Goal: Complete application form: Complete application form

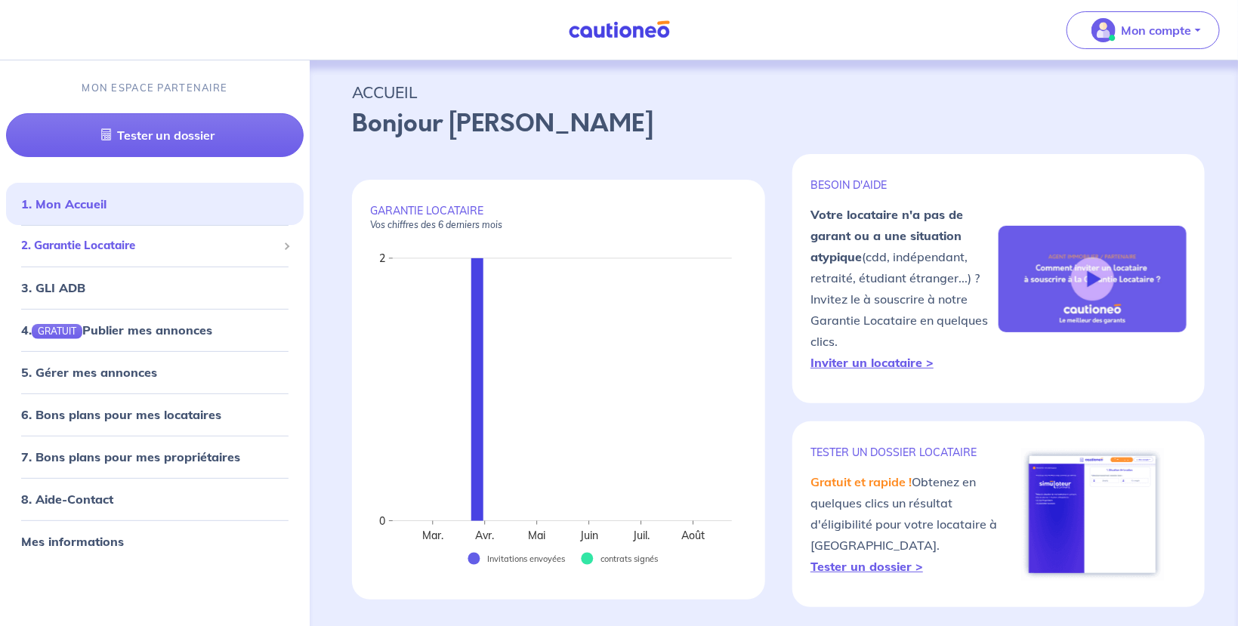
click at [140, 252] on span "2. Garantie Locataire" at bounding box center [149, 245] width 256 height 17
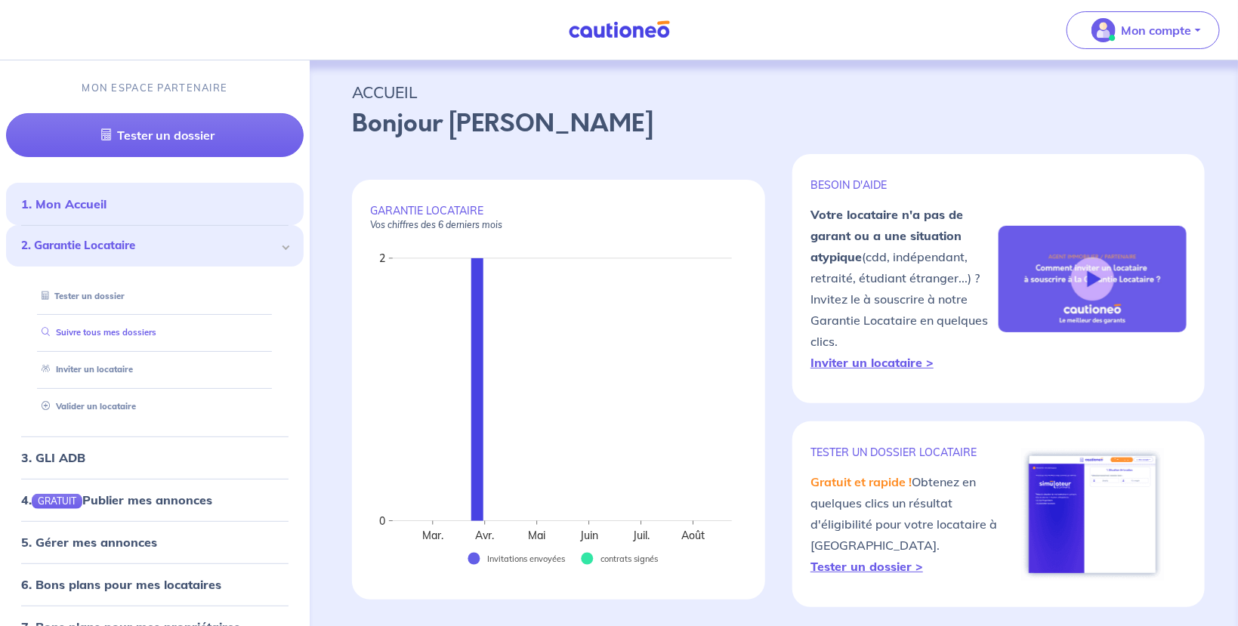
click at [114, 332] on link "Suivre tous mes dossiers" at bounding box center [96, 332] width 121 height 11
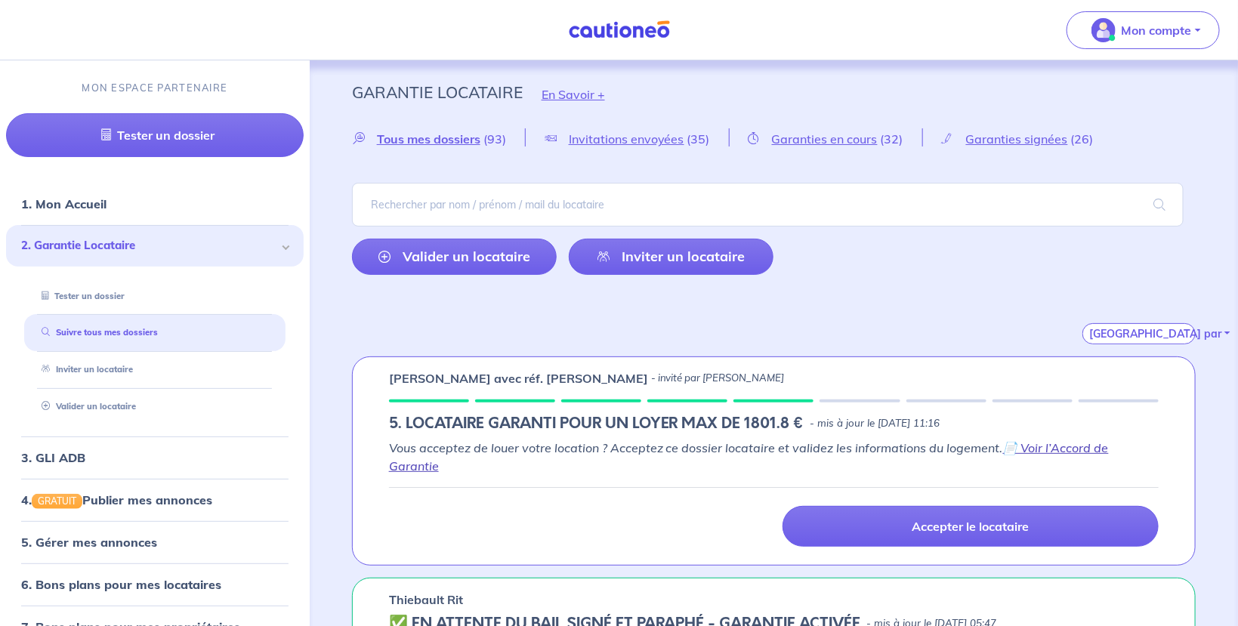
click at [1065, 443] on link "📄 Voir l’Accord de Garantie" at bounding box center [749, 456] width 720 height 33
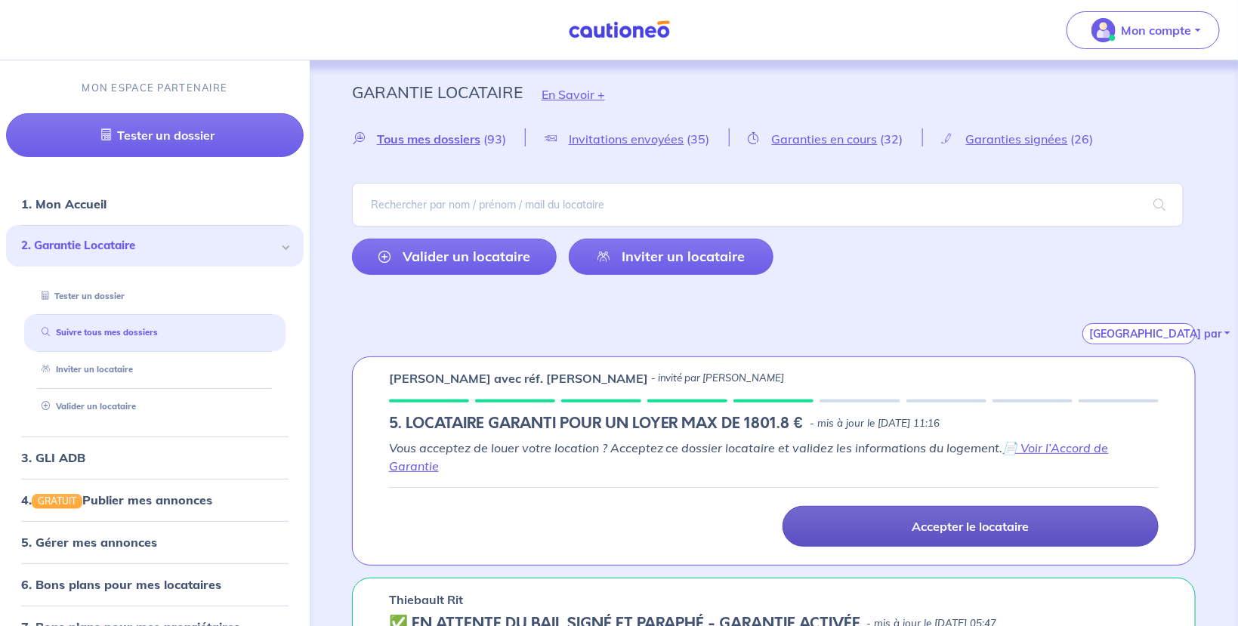
click at [931, 520] on p "Accepter le locataire" at bounding box center [970, 526] width 117 height 15
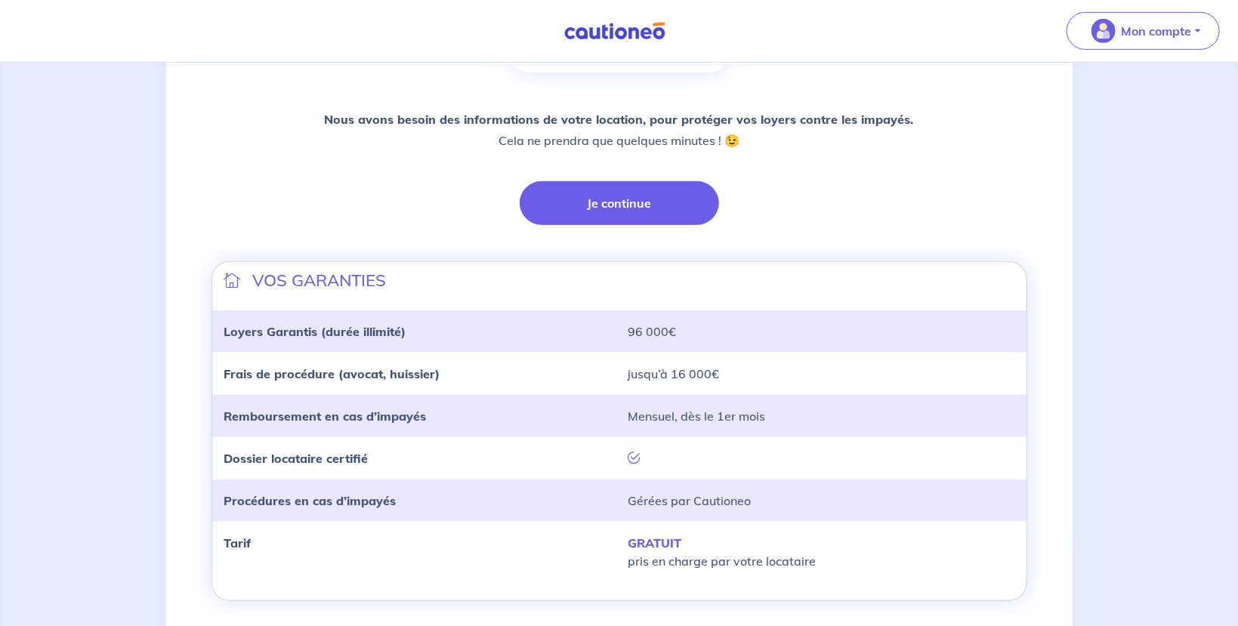
scroll to position [378, 0]
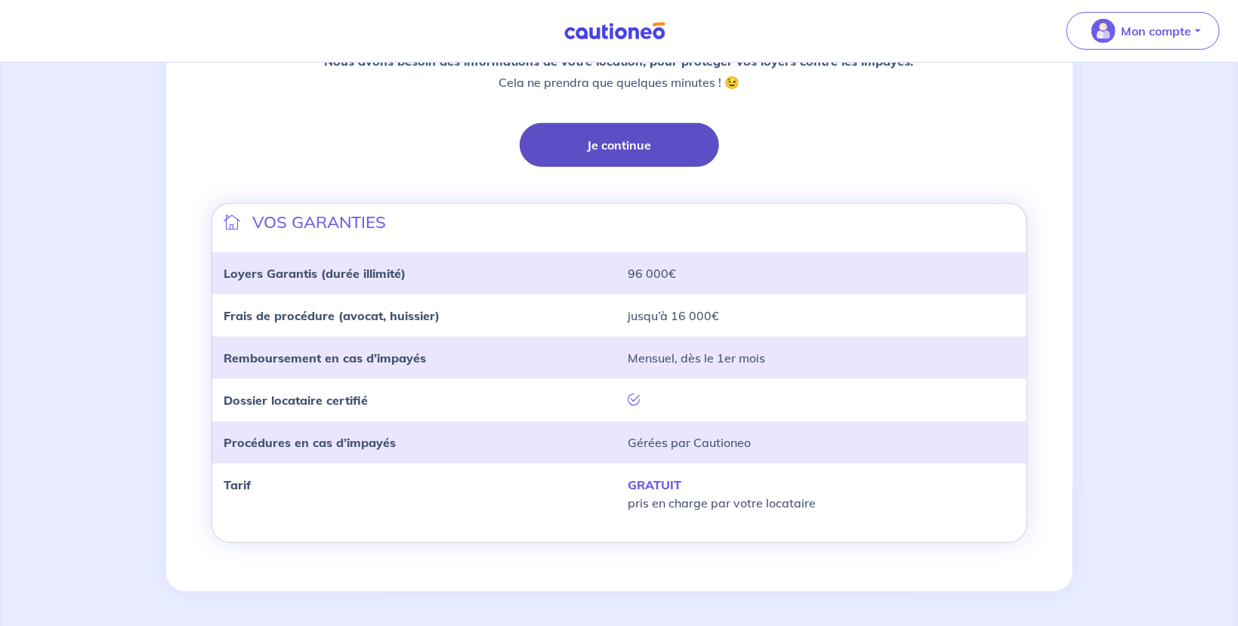
click at [619, 150] on button "Je continue" at bounding box center [619, 145] width 199 height 44
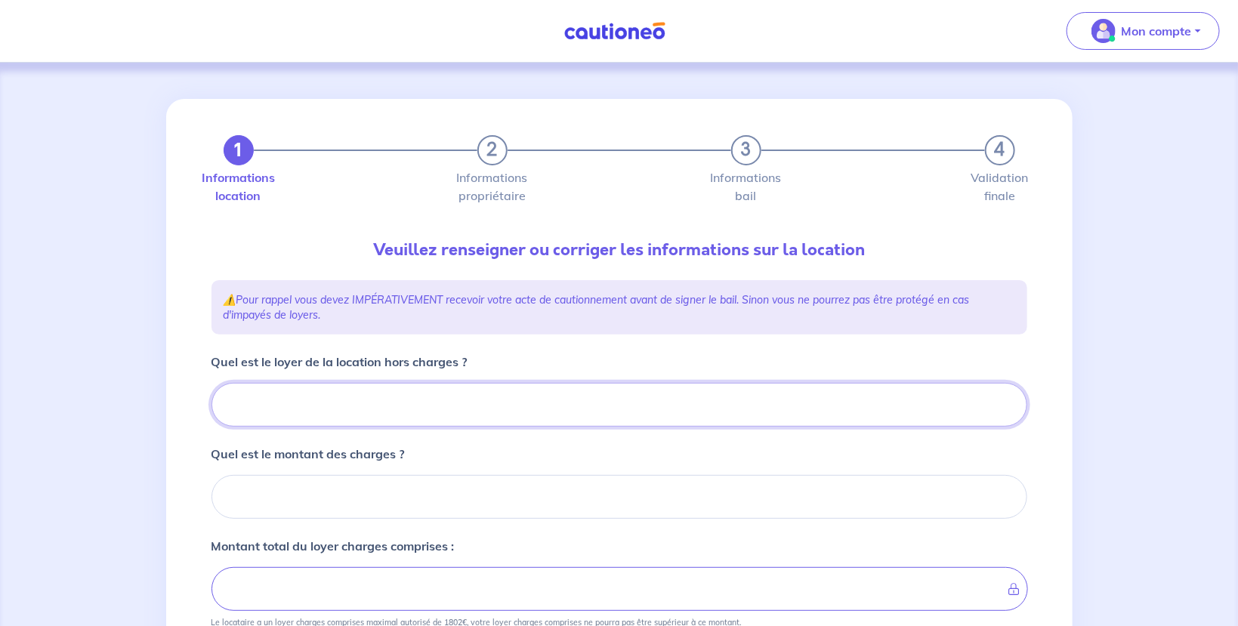
click at [306, 415] on input "Quel est le loyer de la location hors charges ?" at bounding box center [619, 405] width 816 height 44
type input "94"
type input "945"
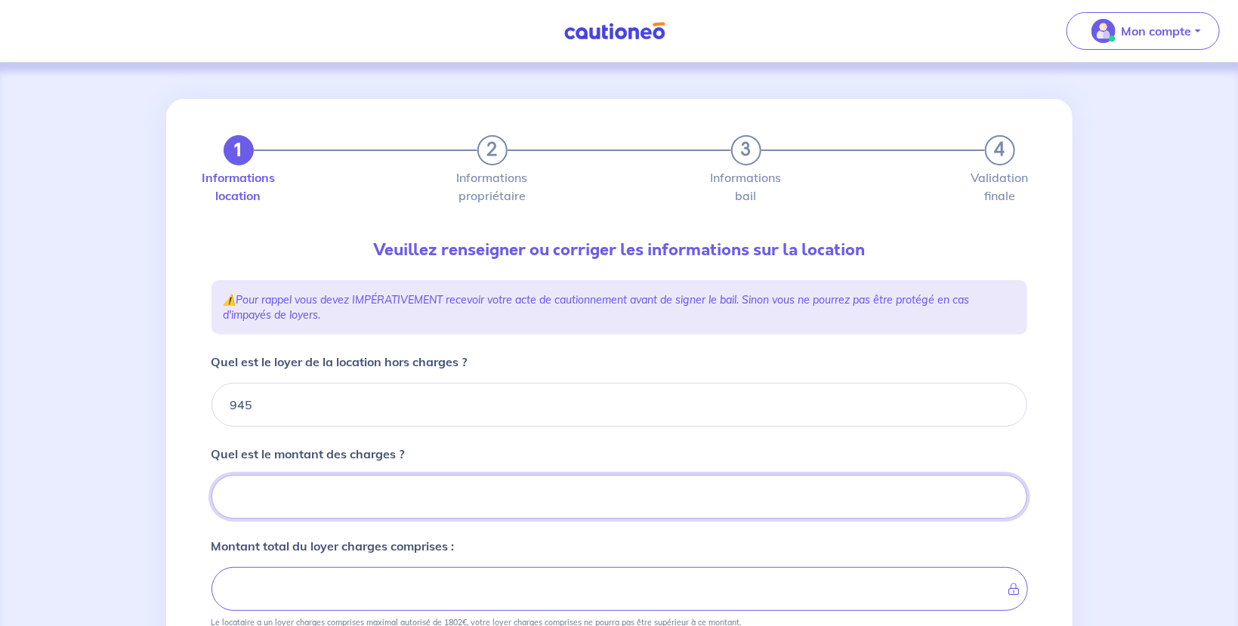
click at [310, 496] on input "Quel est le montant des charges ?" at bounding box center [619, 497] width 816 height 44
type input "50"
type input "995"
type input "50"
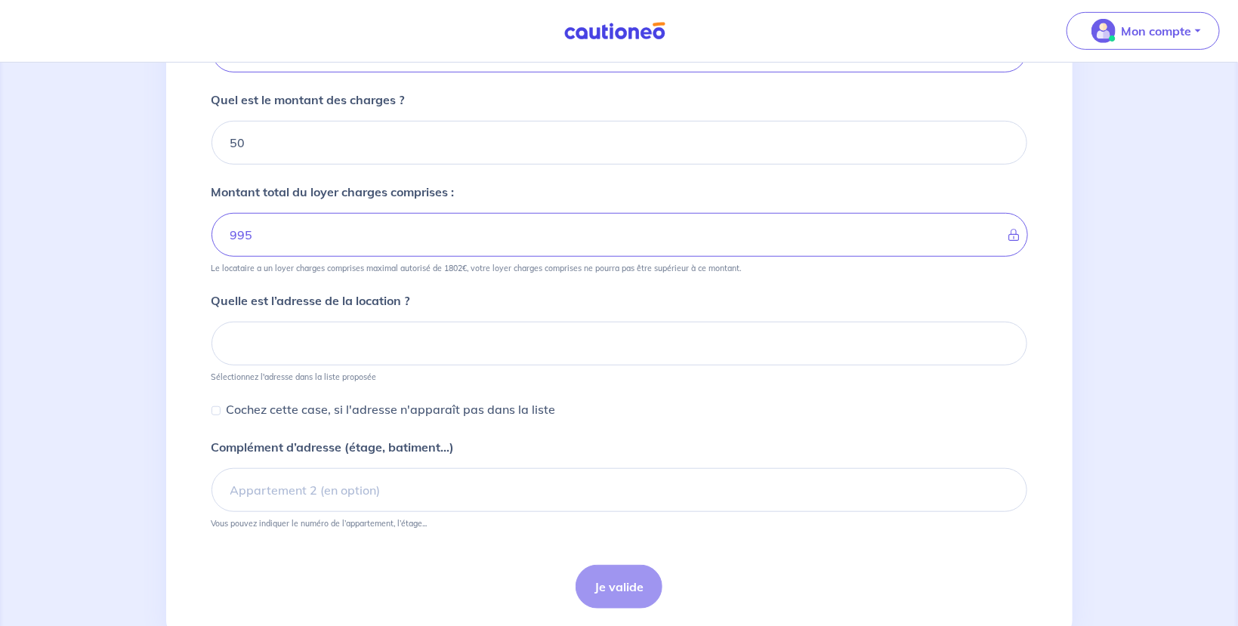
scroll to position [401, 0]
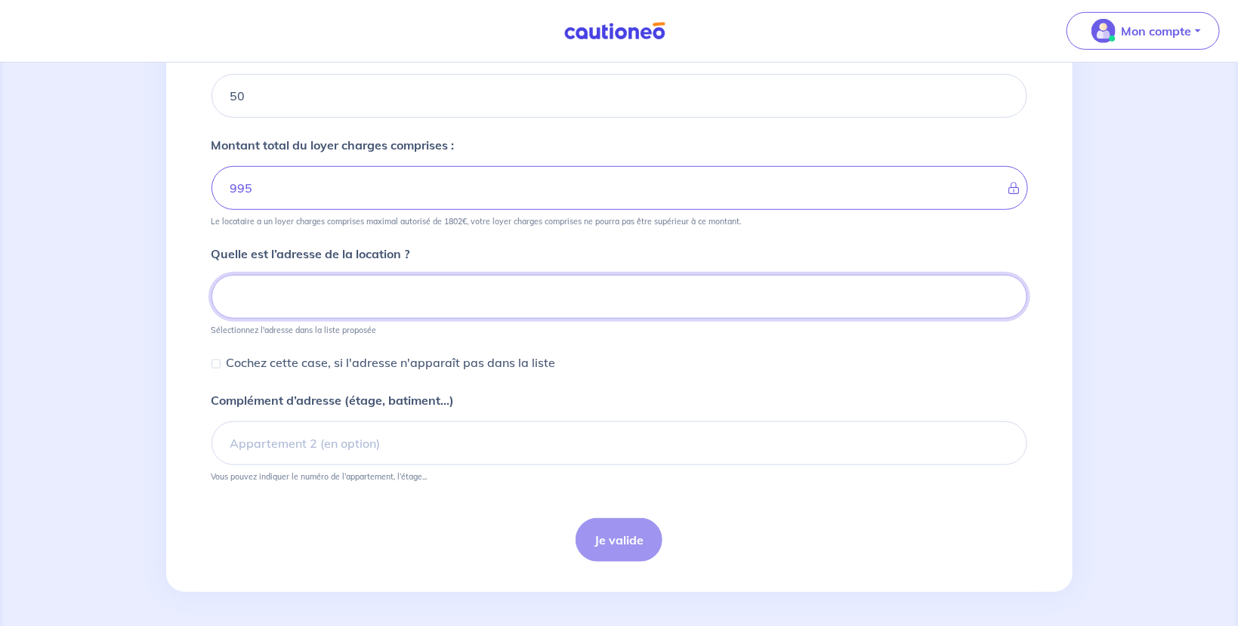
click at [289, 286] on input at bounding box center [619, 297] width 816 height 44
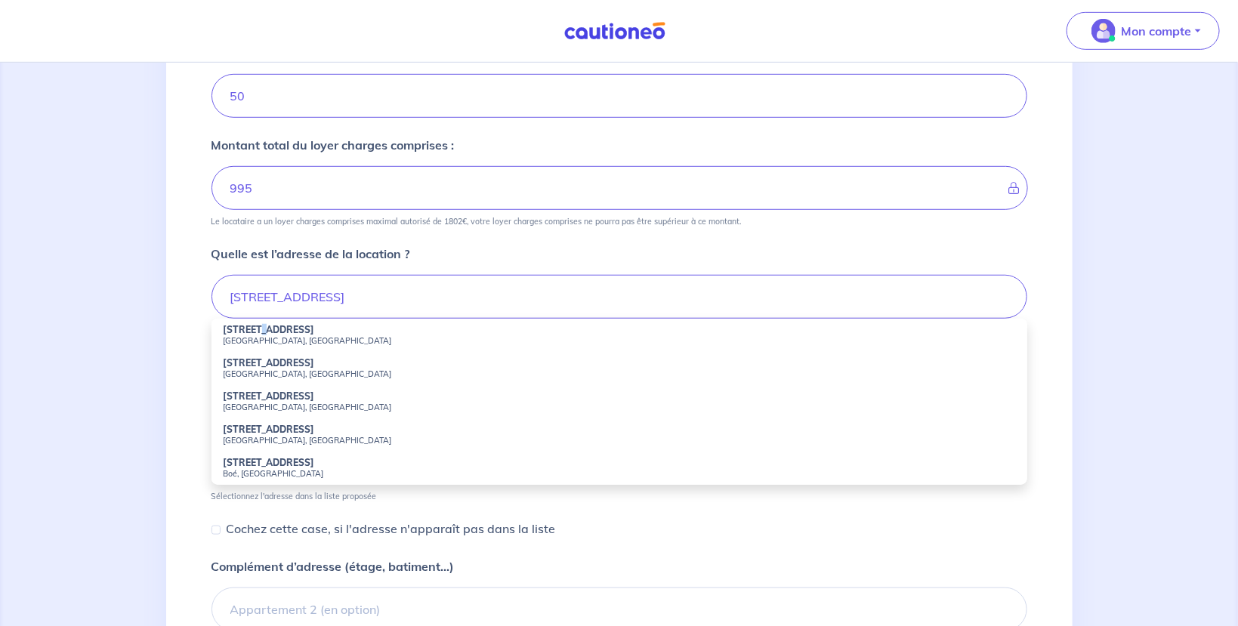
click at [260, 333] on strong "4 Rue de la Couronne" at bounding box center [269, 329] width 91 height 11
type input "4 Rue de la Couronne, Aix-en-Provence, France"
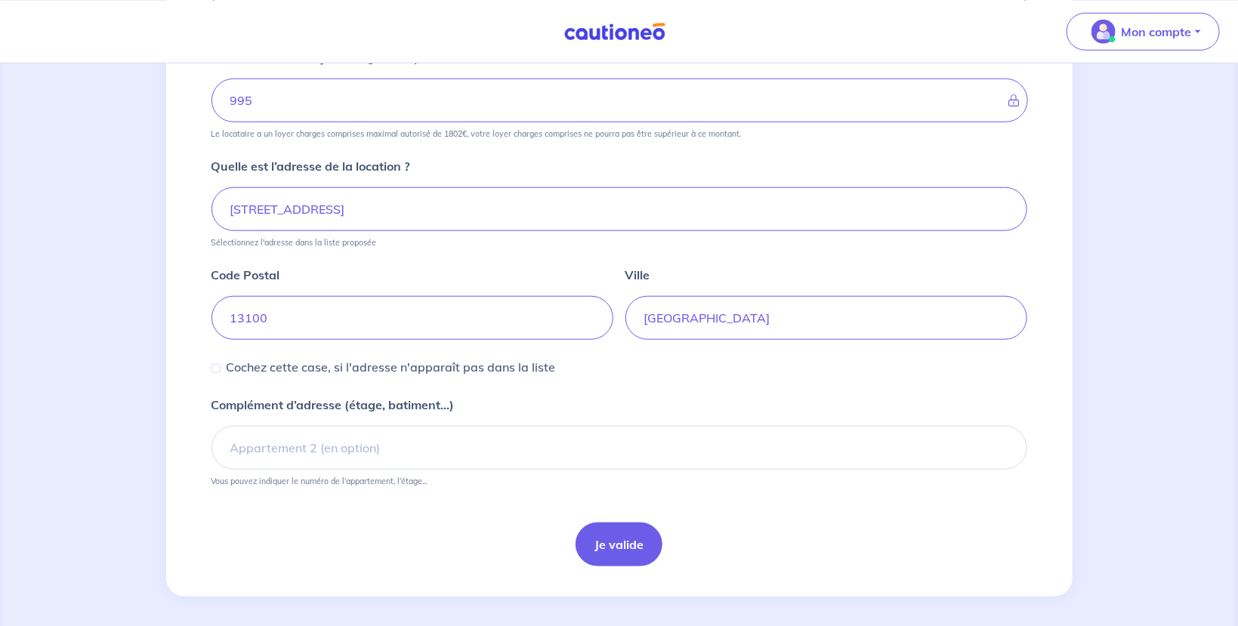
scroll to position [493, 0]
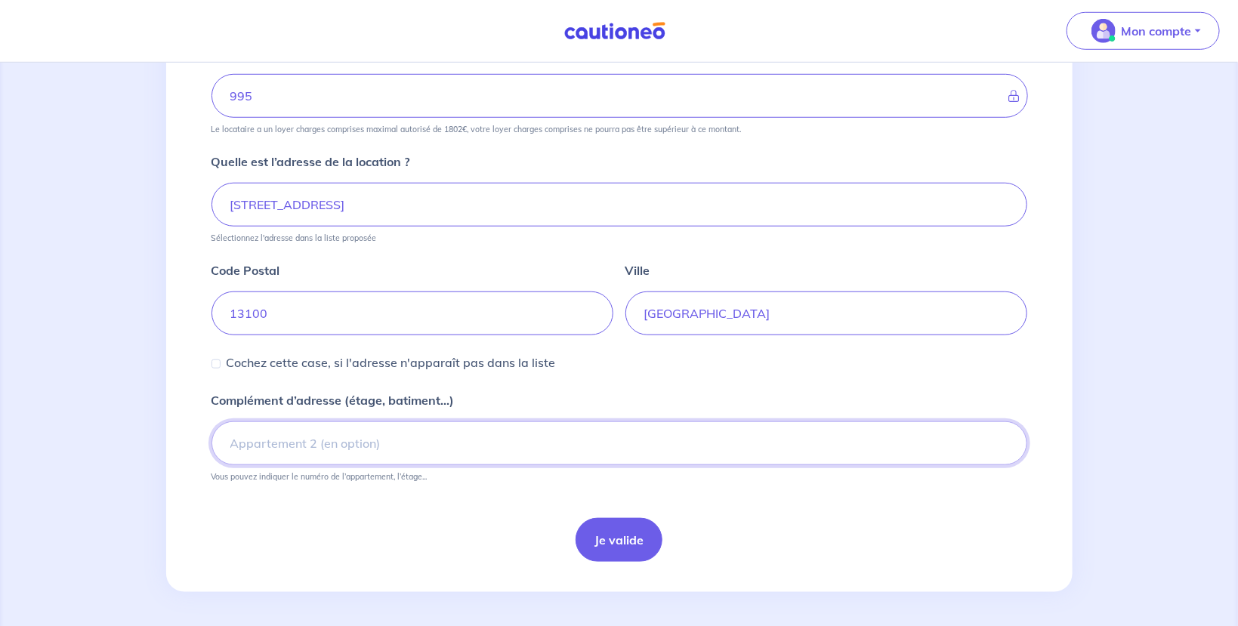
click at [289, 447] on input "Complément d’adresse (étage, batiment...)" at bounding box center [619, 443] width 816 height 44
click at [243, 441] on input "2eme étage" at bounding box center [619, 443] width 816 height 44
type input "2ème étage"
drag, startPoint x: 347, startPoint y: 556, endPoint x: 477, endPoint y: 535, distance: 131.6
click at [348, 556] on div "Je valide" at bounding box center [619, 540] width 816 height 44
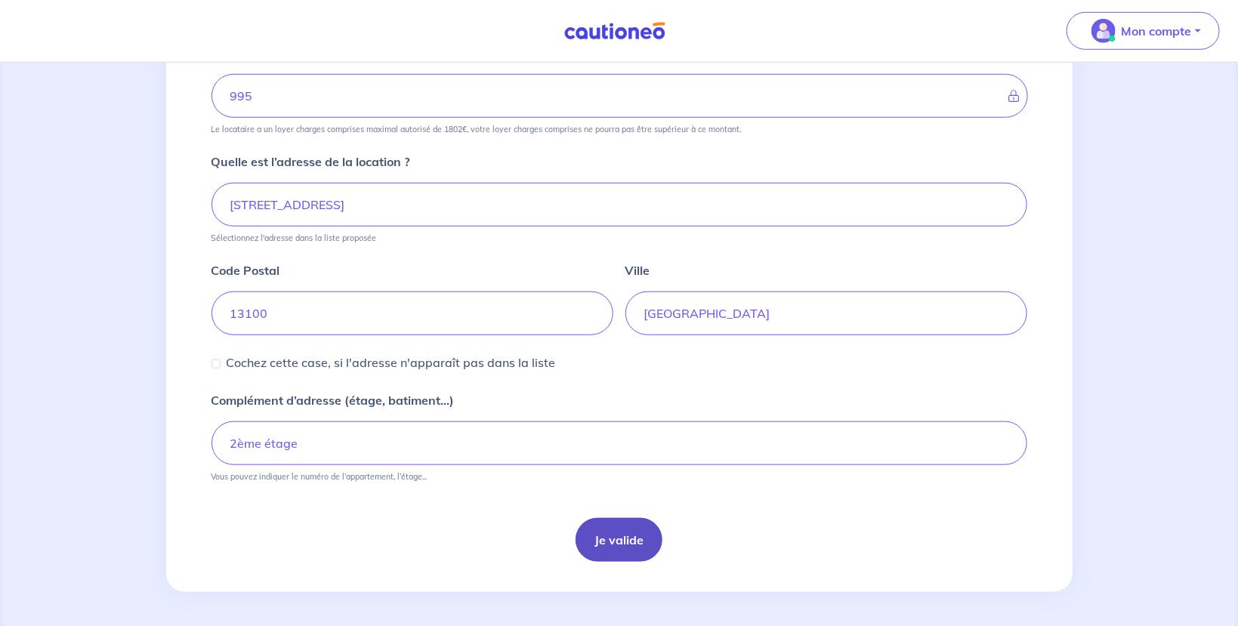
click at [611, 535] on button "Je valide" at bounding box center [619, 540] width 87 height 44
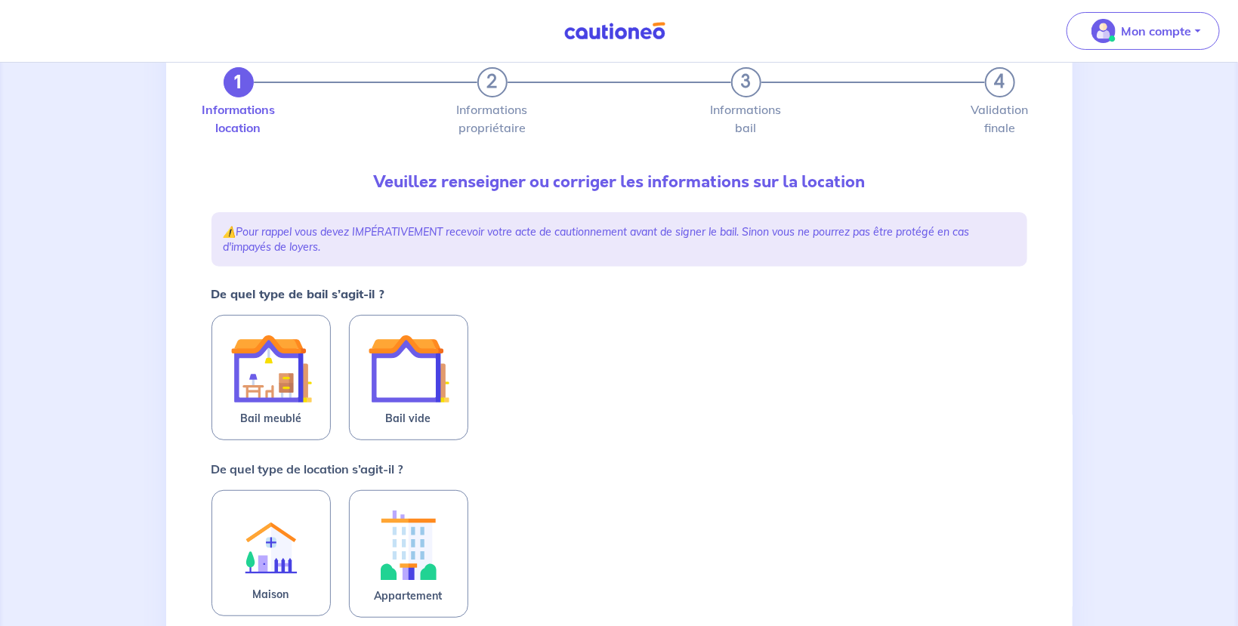
scroll to position [160, 0]
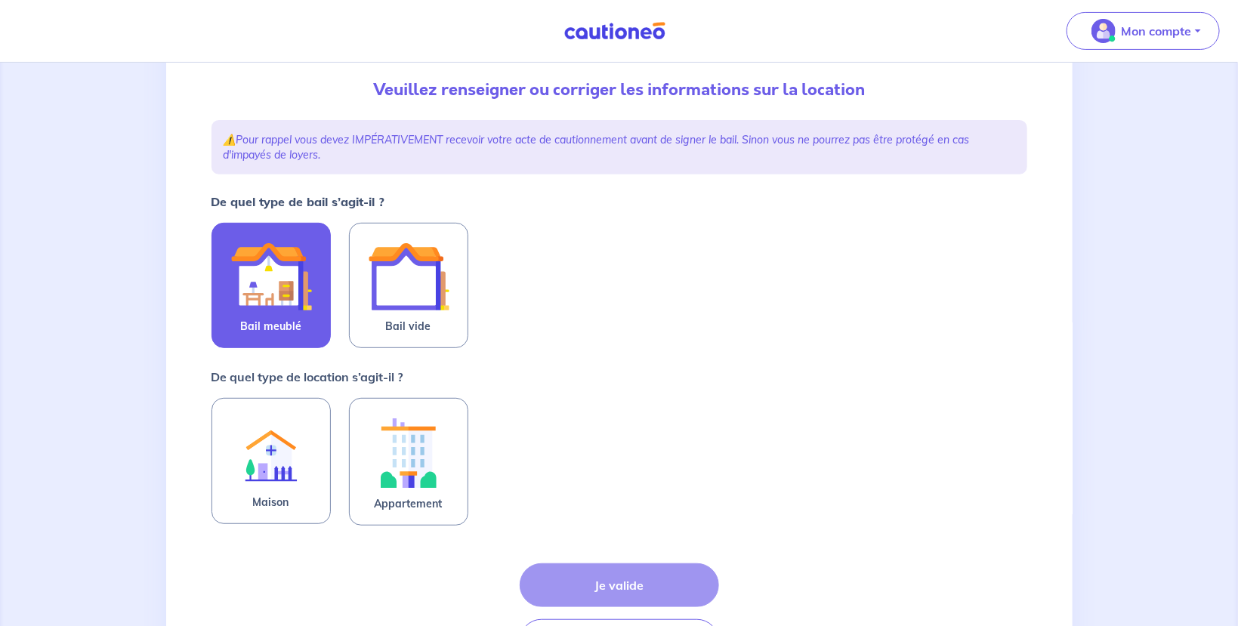
click at [264, 313] on img at bounding box center [271, 277] width 82 height 82
click at [0, 0] on input "Bail meublé" at bounding box center [0, 0] width 0 height 0
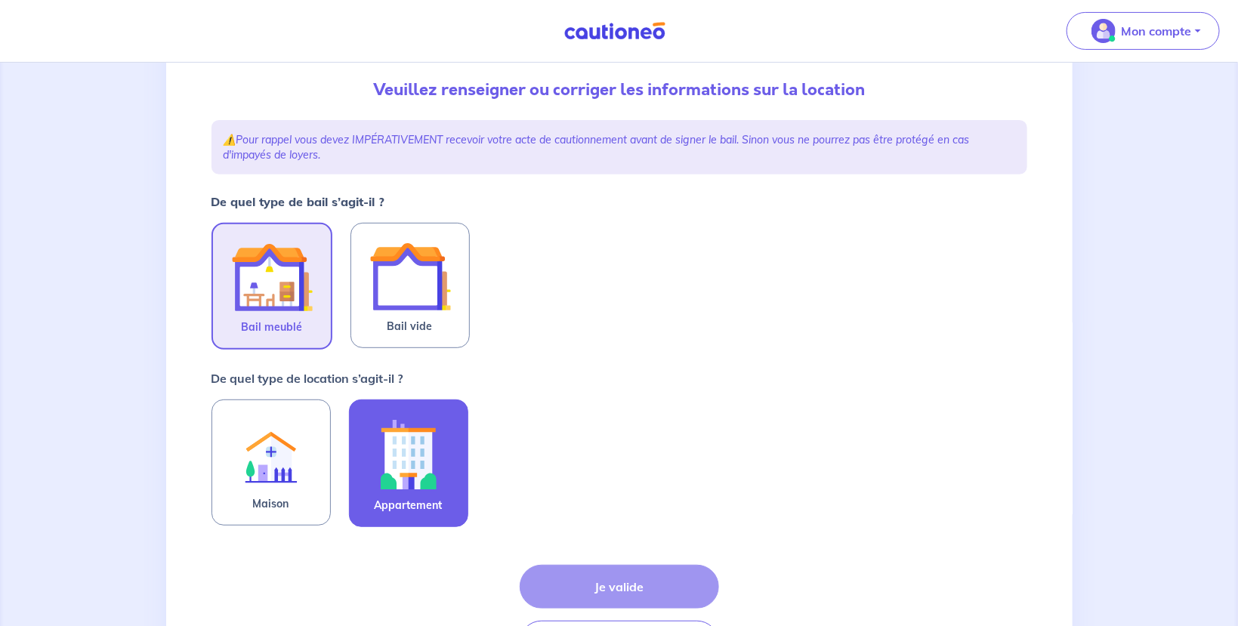
click at [399, 468] on img at bounding box center [409, 454] width 82 height 84
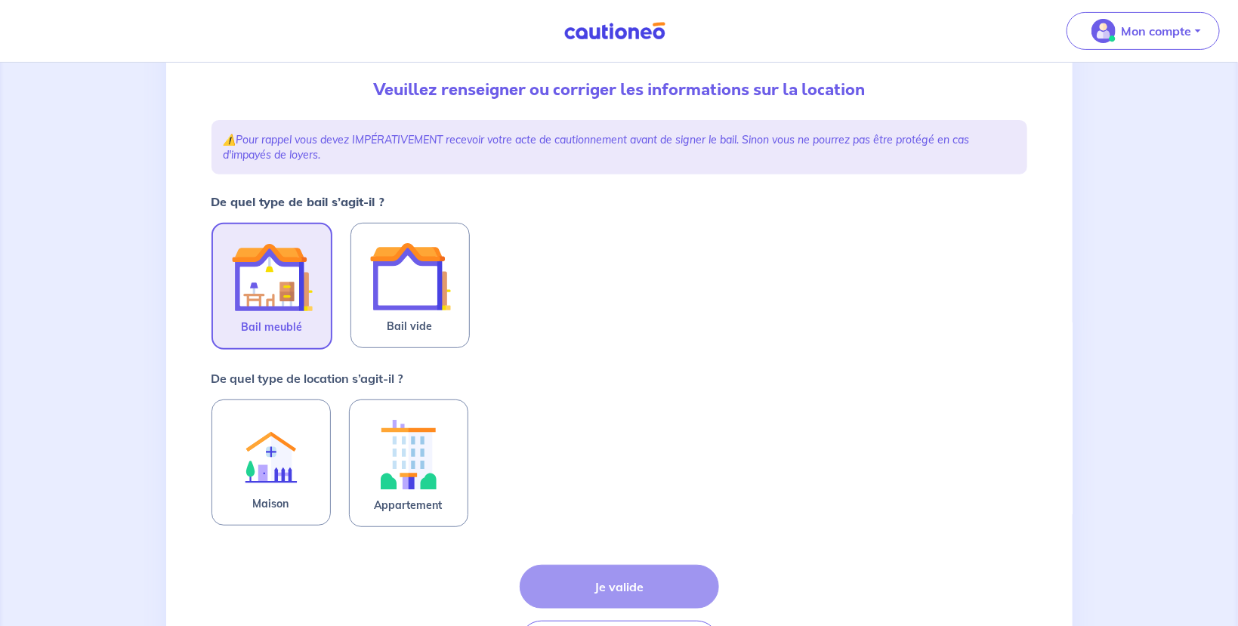
click at [472, 502] on div "Maison Appartement" at bounding box center [619, 464] width 816 height 129
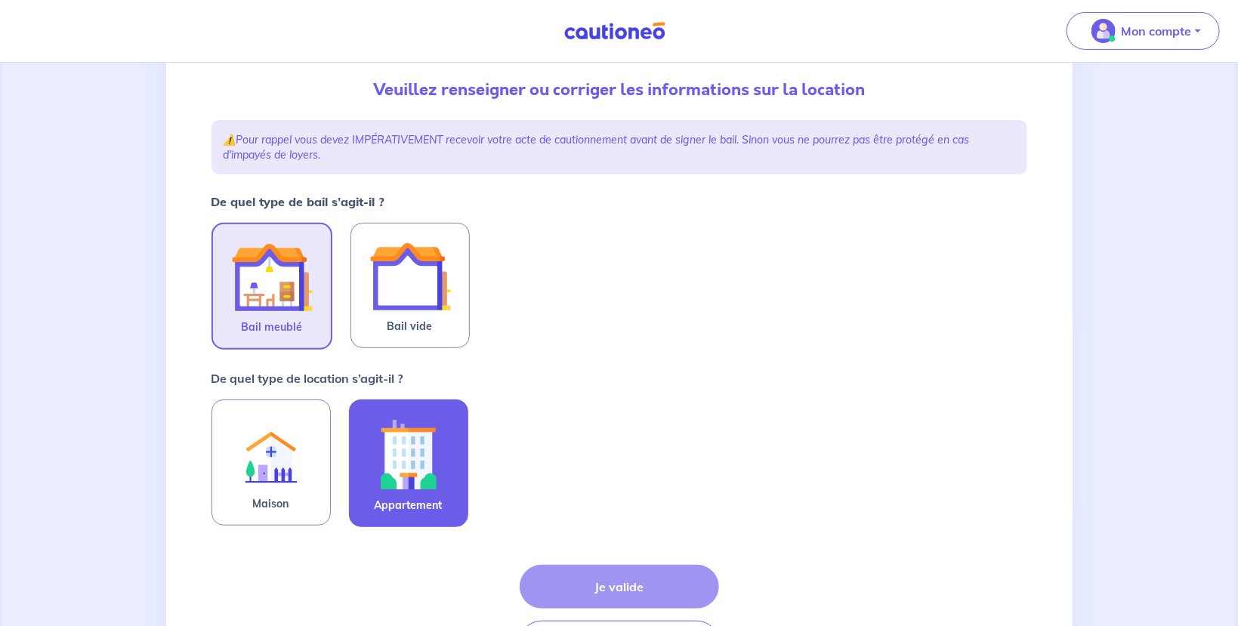
click at [452, 492] on label "Appartement" at bounding box center [408, 464] width 119 height 128
click at [0, 0] on input "Appartement" at bounding box center [0, 0] width 0 height 0
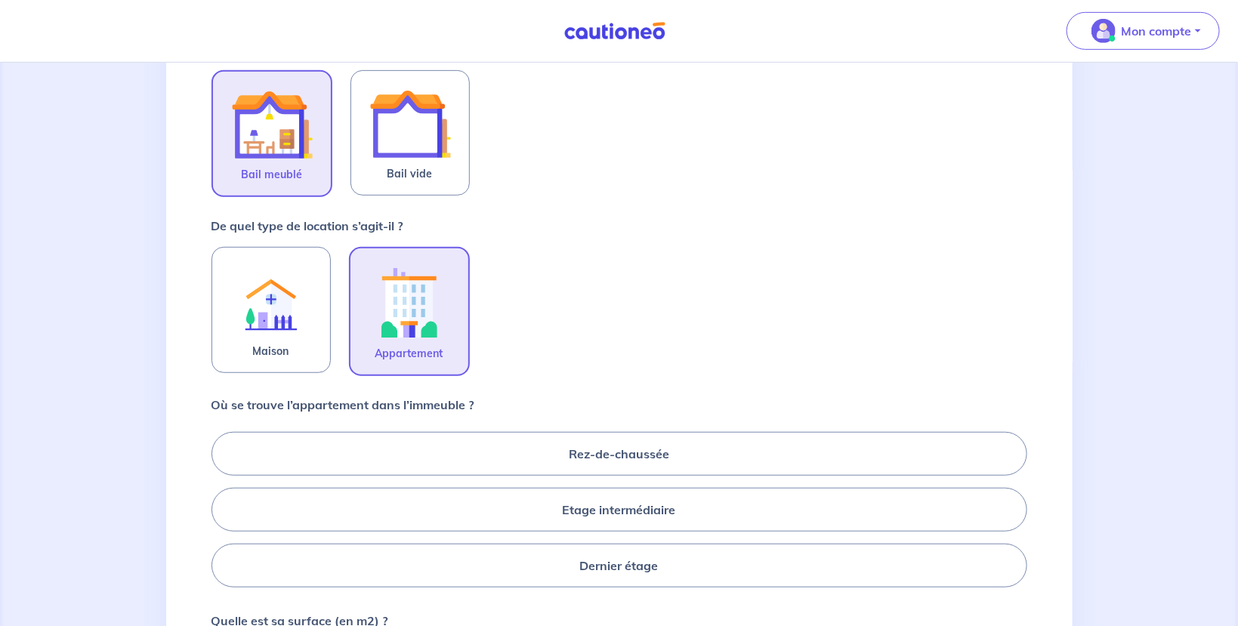
scroll to position [320, 0]
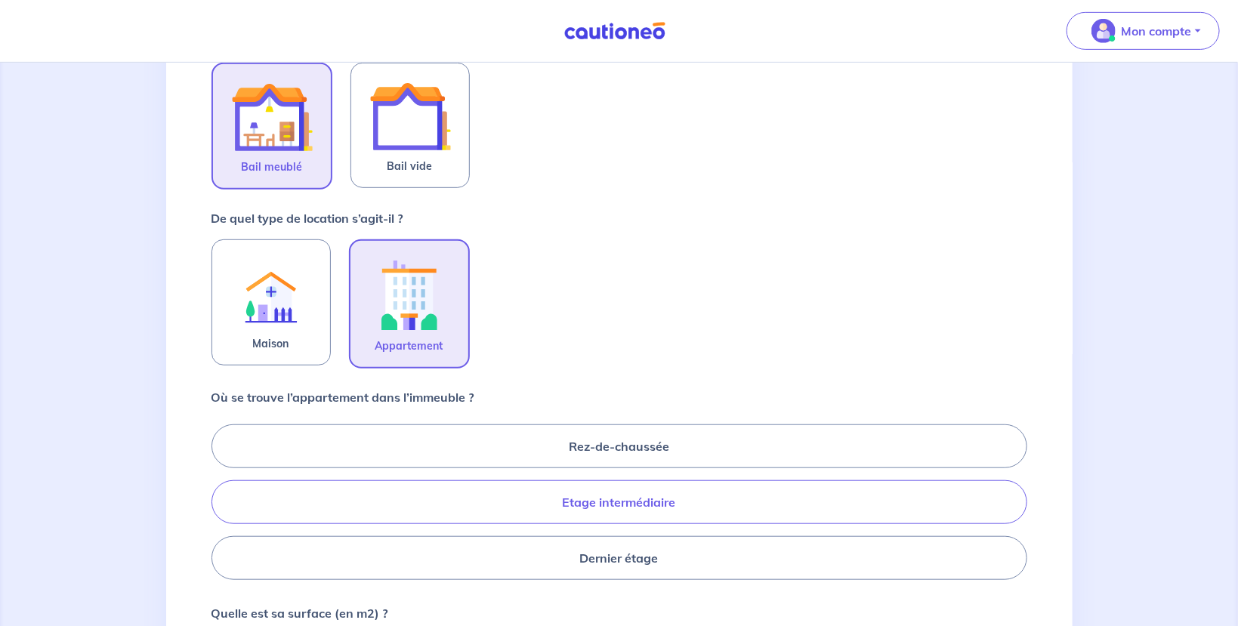
click at [622, 504] on label "Etage intermédiaire" at bounding box center [619, 502] width 816 height 44
click at [221, 504] on input "Etage intermédiaire" at bounding box center [216, 502] width 10 height 10
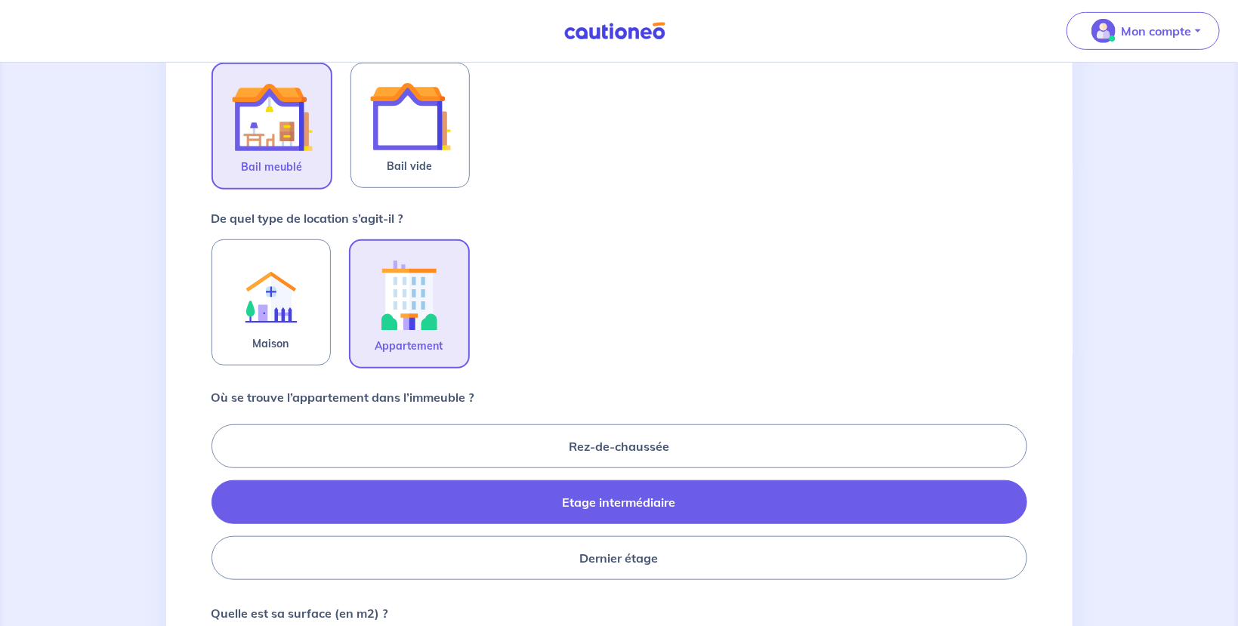
radio input "true"
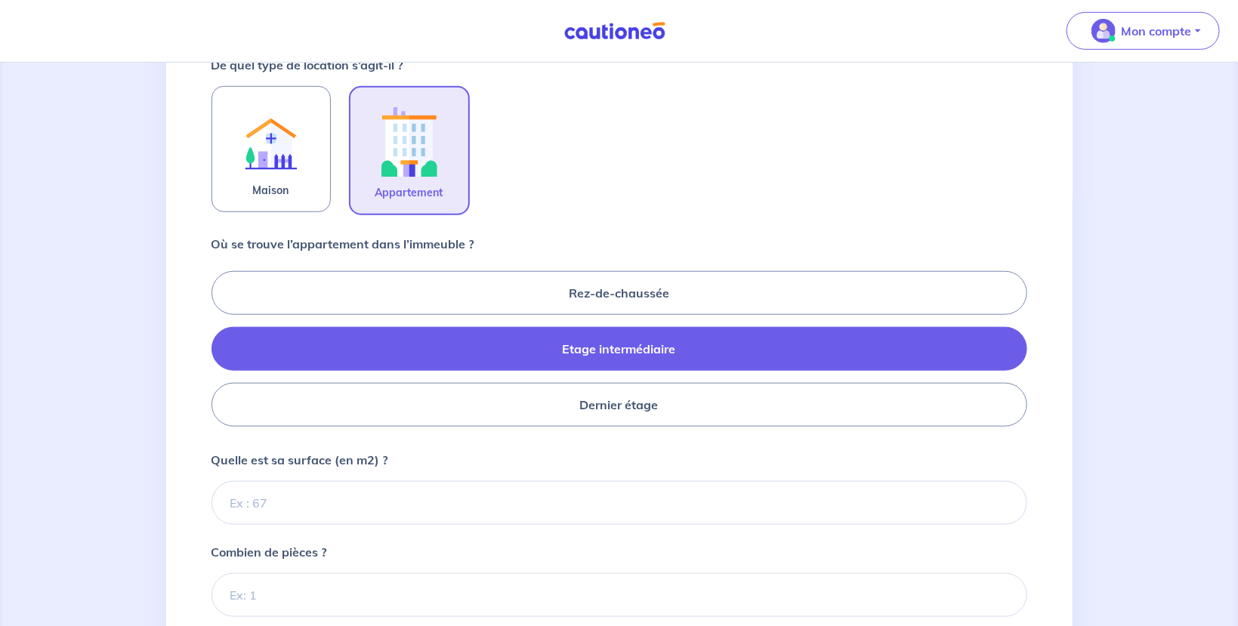
scroll to position [480, 0]
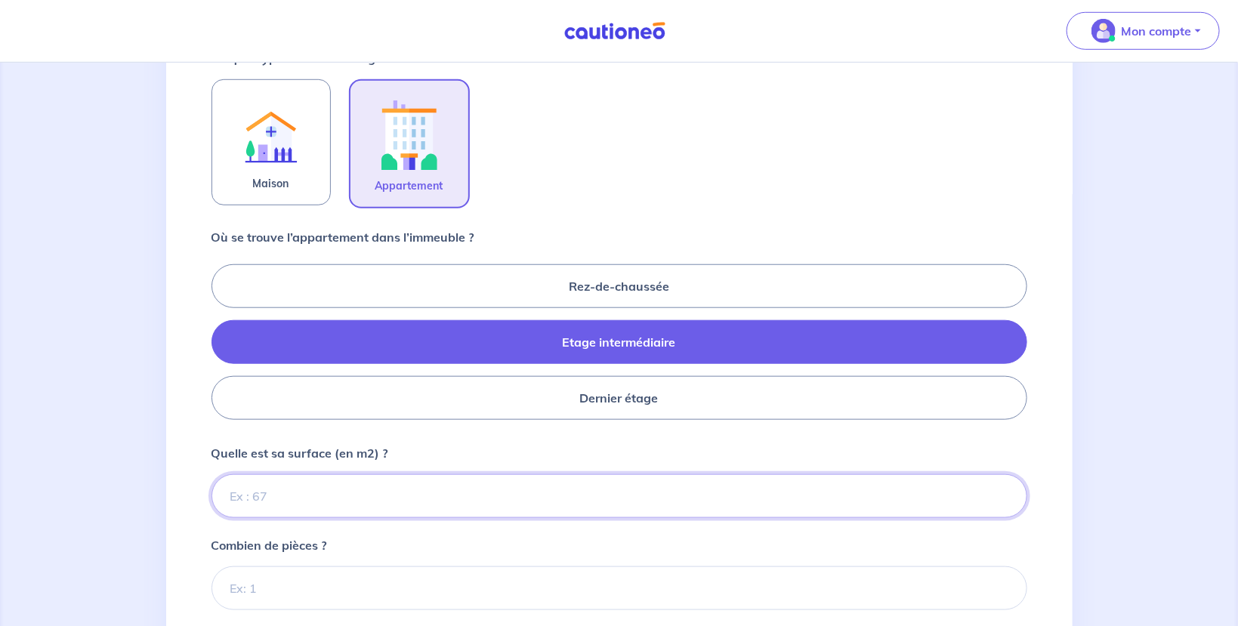
click at [335, 487] on input "Quelle est sa surface (en m2) ?" at bounding box center [619, 496] width 816 height 44
type input "33"
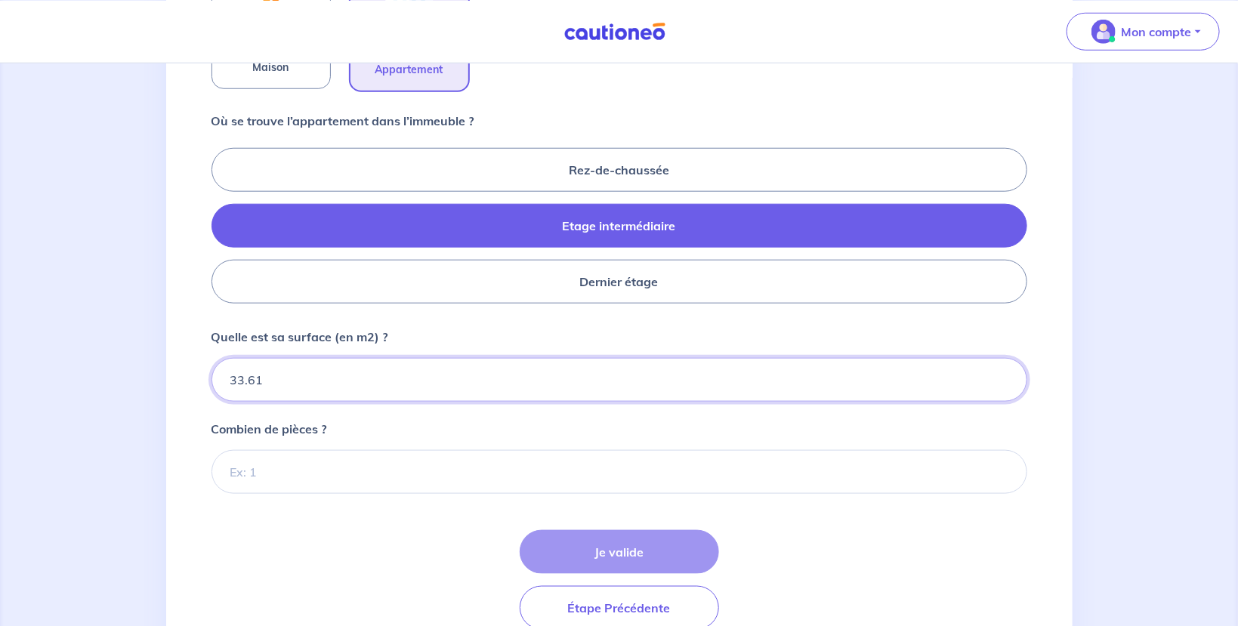
scroll to position [641, 0]
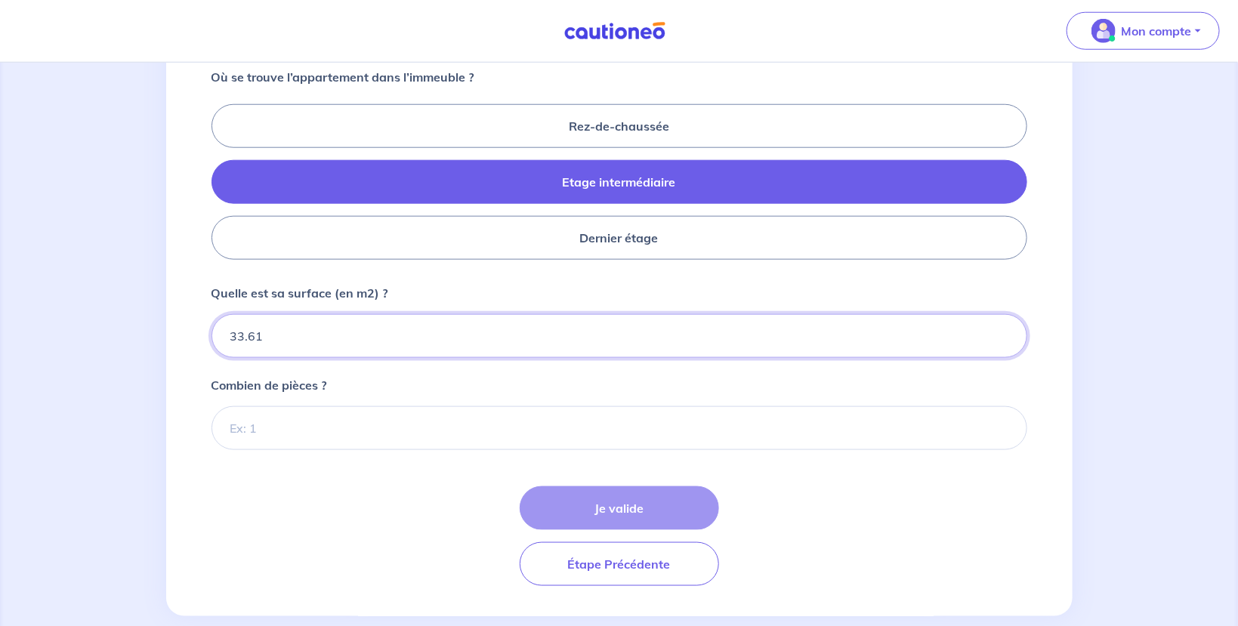
type input "33.61"
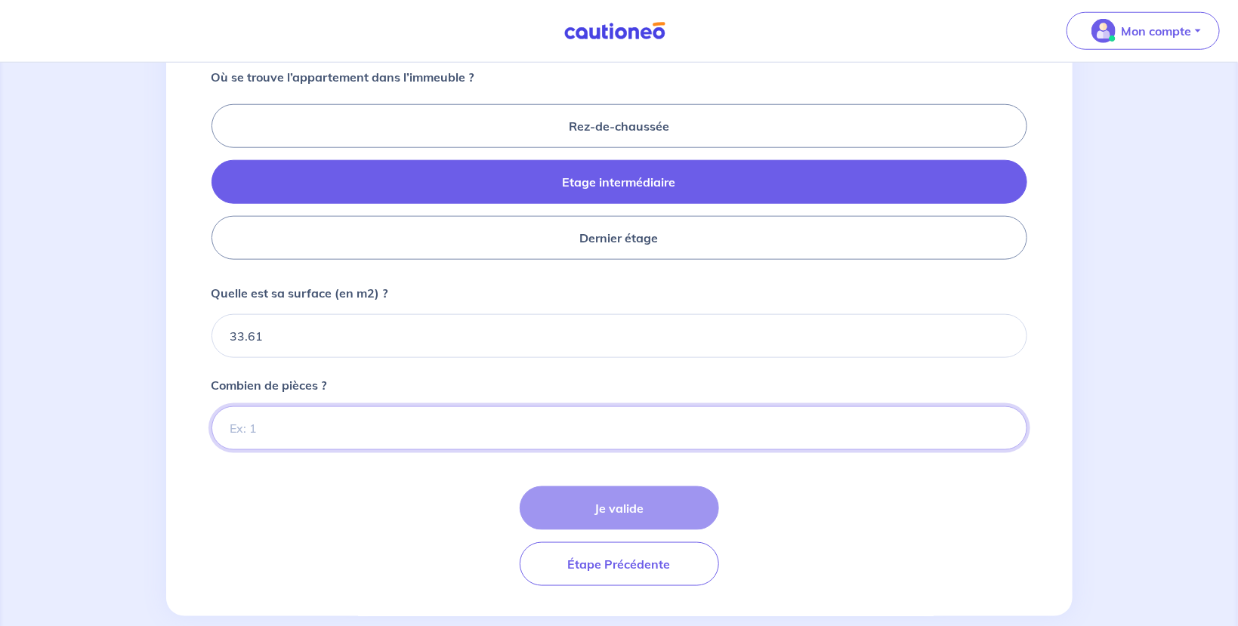
click at [295, 435] on input "Combien de pièces ?" at bounding box center [619, 428] width 816 height 44
drag, startPoint x: 295, startPoint y: 436, endPoint x: 94, endPoint y: 403, distance: 204.3
click at [211, 406] on input "1" at bounding box center [619, 428] width 816 height 44
type input "1"
click at [1004, 428] on input "1" at bounding box center [619, 428] width 816 height 44
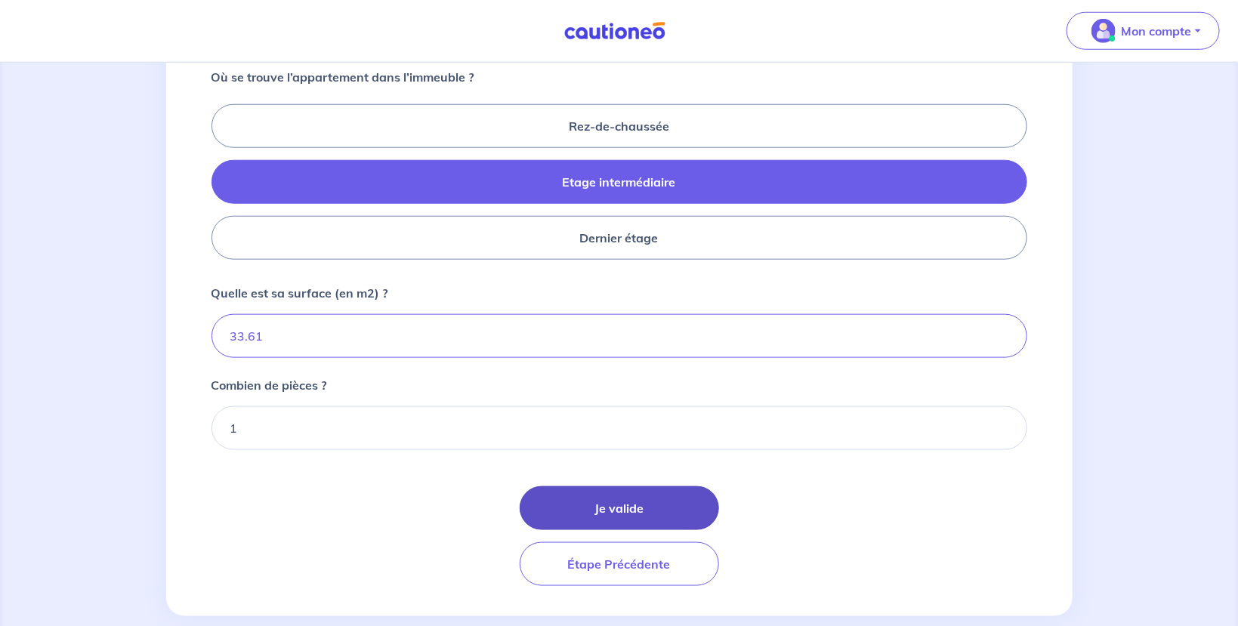
click at [589, 509] on button "Je valide" at bounding box center [619, 508] width 199 height 44
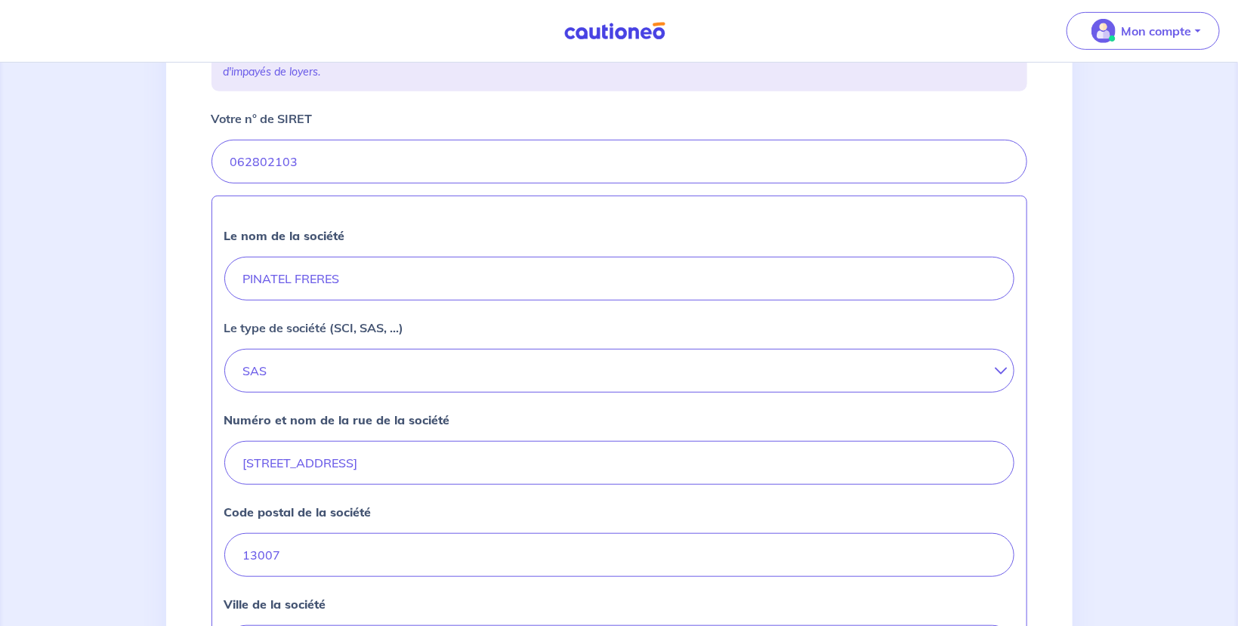
scroll to position [320, 0]
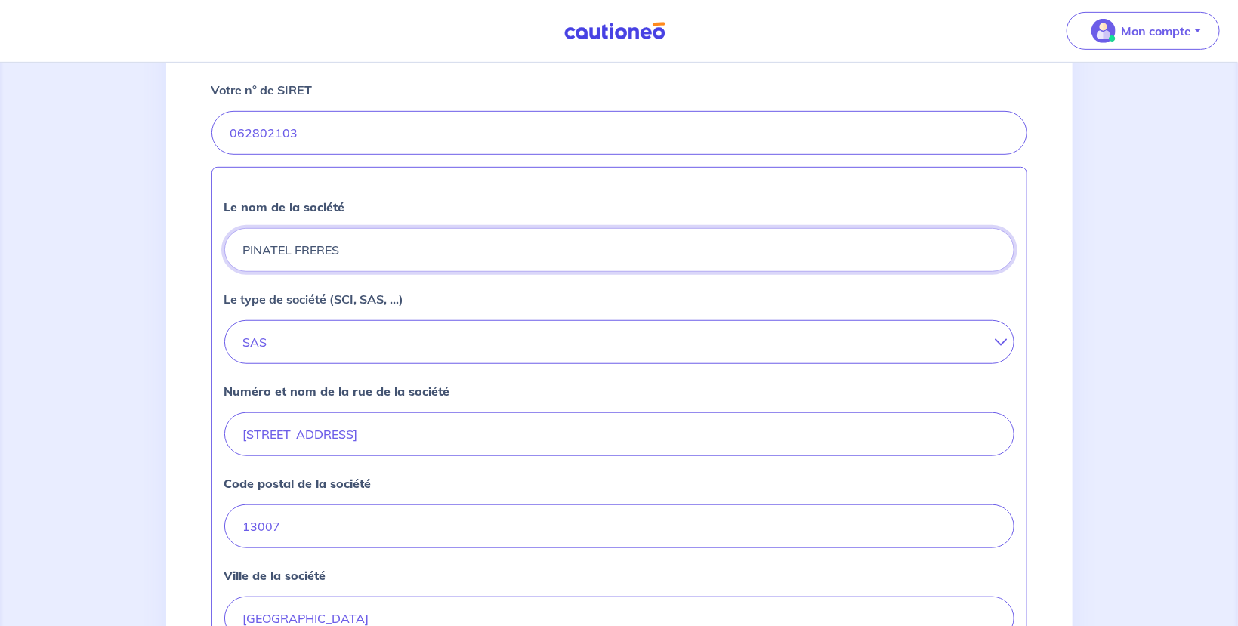
drag, startPoint x: 357, startPoint y: 244, endPoint x: 128, endPoint y: 230, distance: 228.5
click at [85, 238] on div "2 3 4 Informations location Informations propriétaire Informations bail Validat…" at bounding box center [619, 351] width 1238 height 1218
drag, startPoint x: 397, startPoint y: 254, endPoint x: 146, endPoint y: 232, distance: 251.7
click at [224, 232] on input "PINATEL FRERES" at bounding box center [619, 250] width 790 height 44
type input "Cabinet Dallaporta"
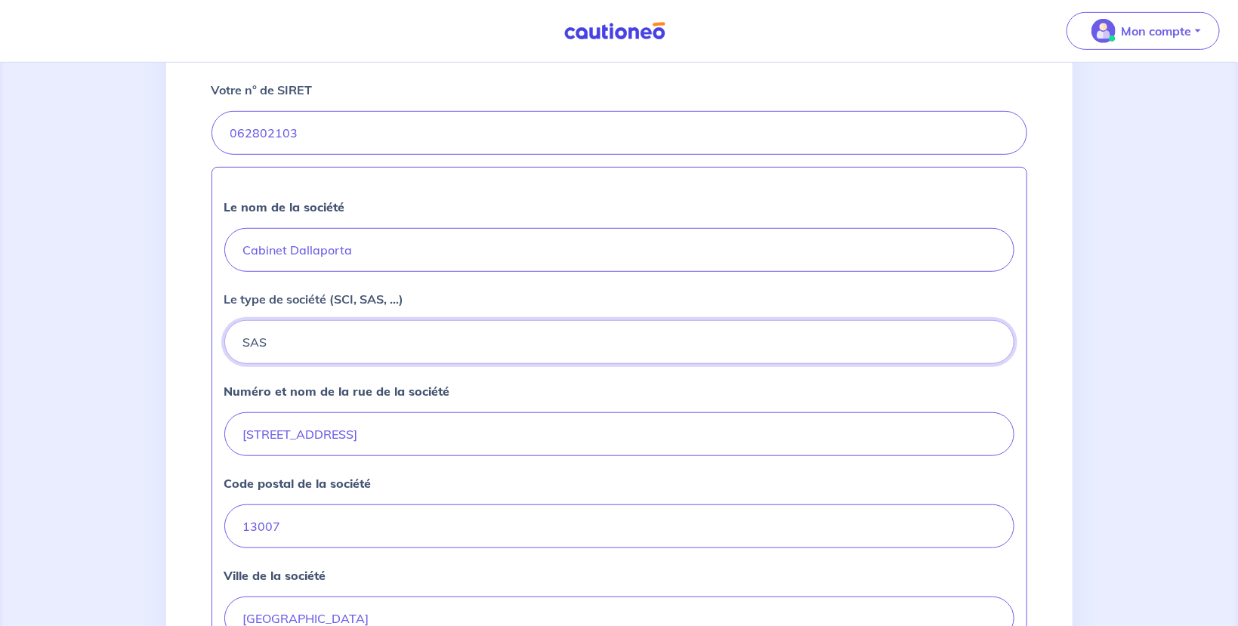
click at [369, 346] on button "SAS" at bounding box center [619, 342] width 790 height 44
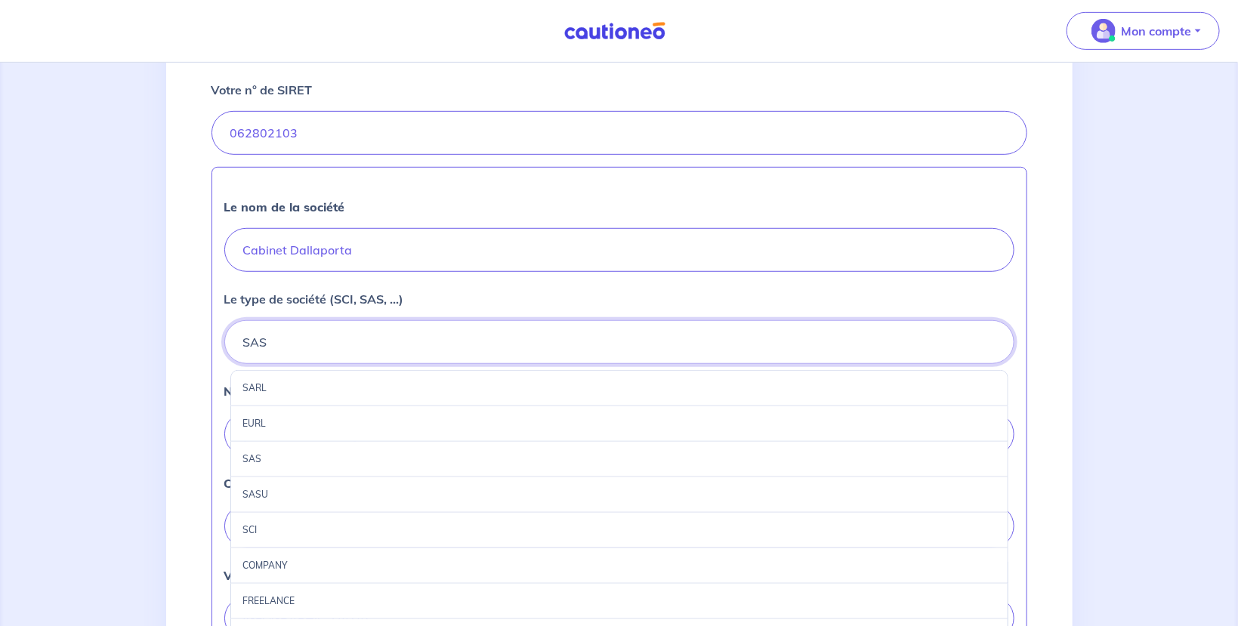
click at [368, 345] on button "SAS" at bounding box center [619, 342] width 790 height 44
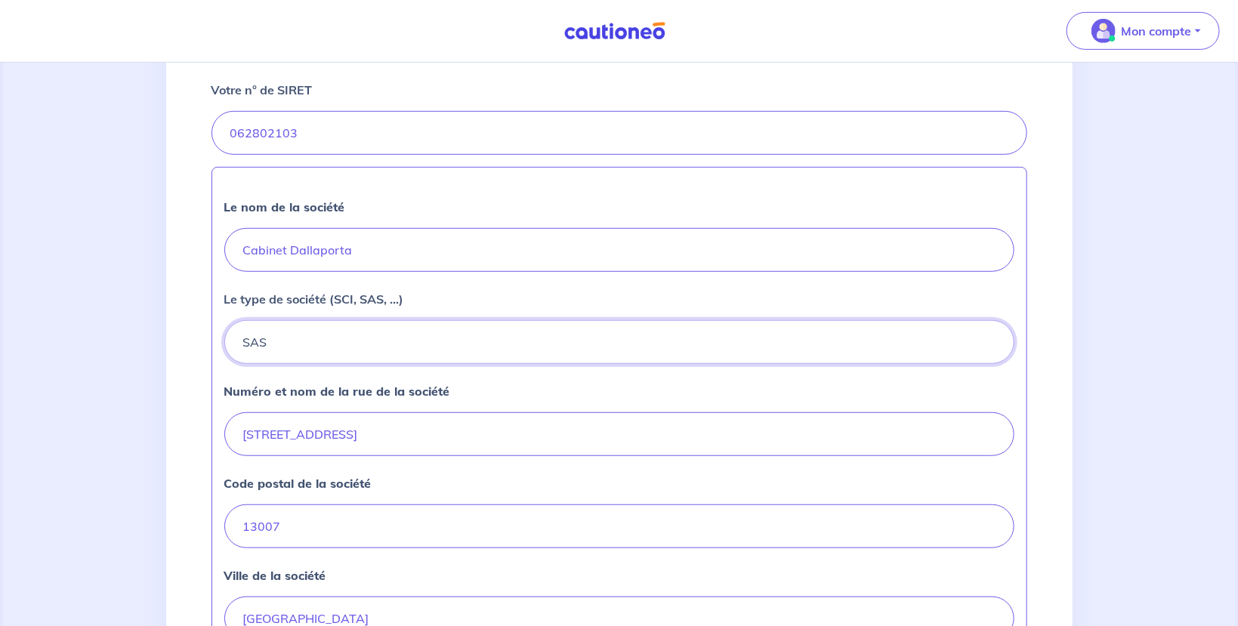
click at [295, 347] on button "SAS" at bounding box center [619, 342] width 790 height 44
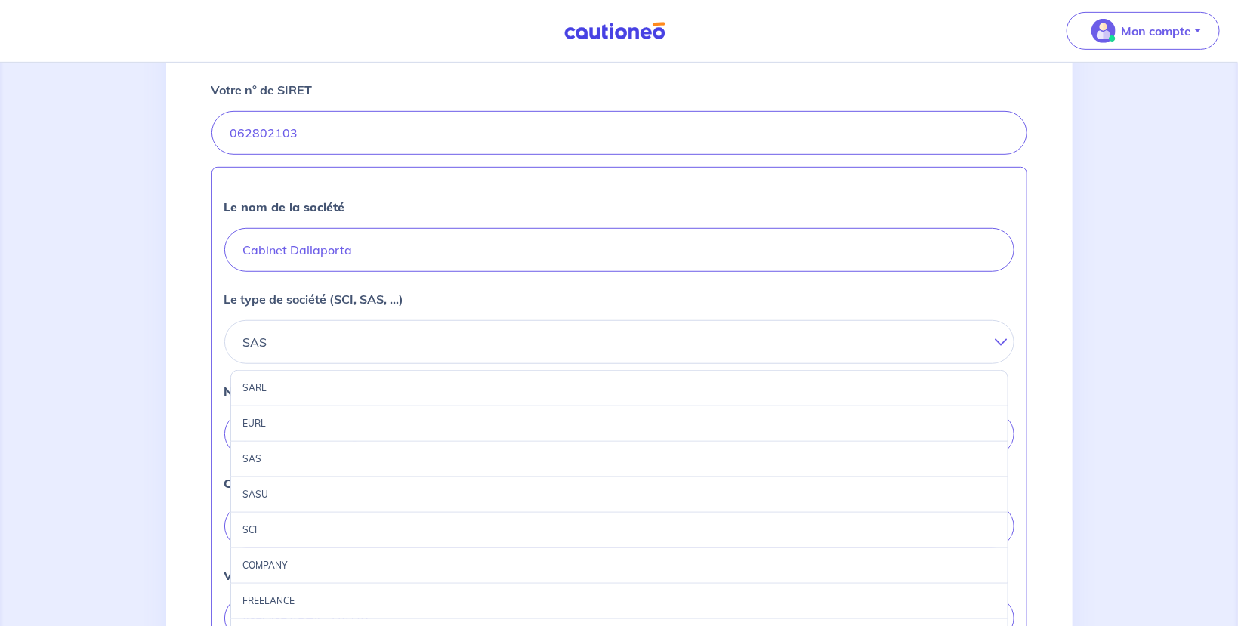
click at [255, 400] on div "SARL" at bounding box center [619, 388] width 778 height 36
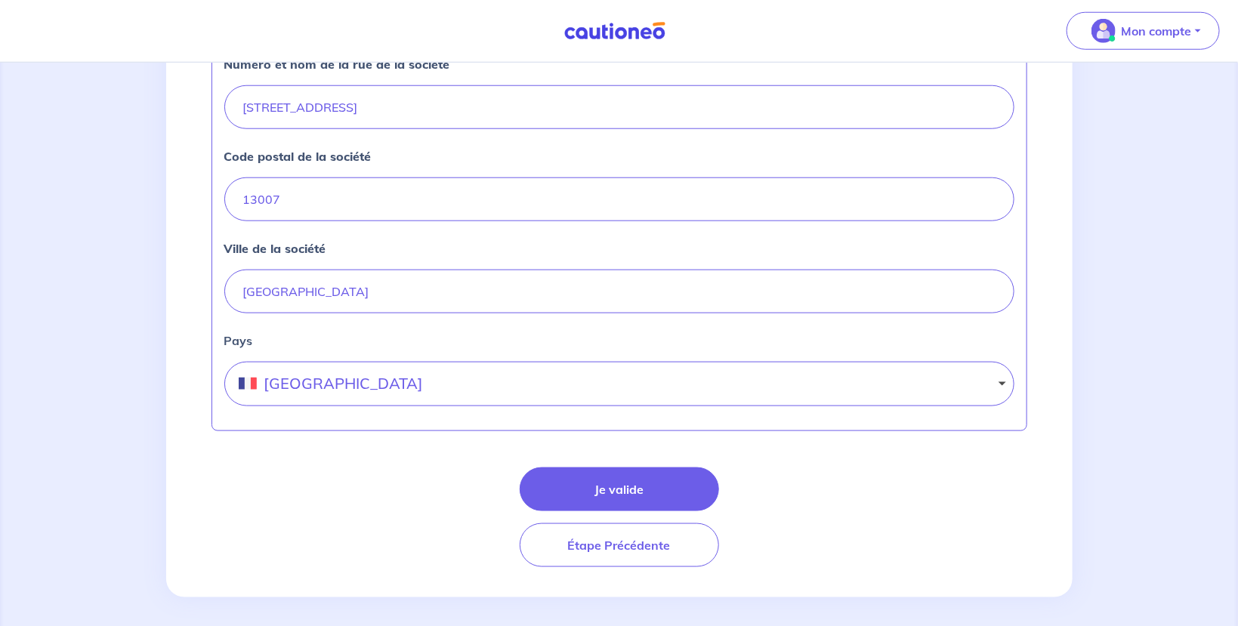
scroll to position [652, 0]
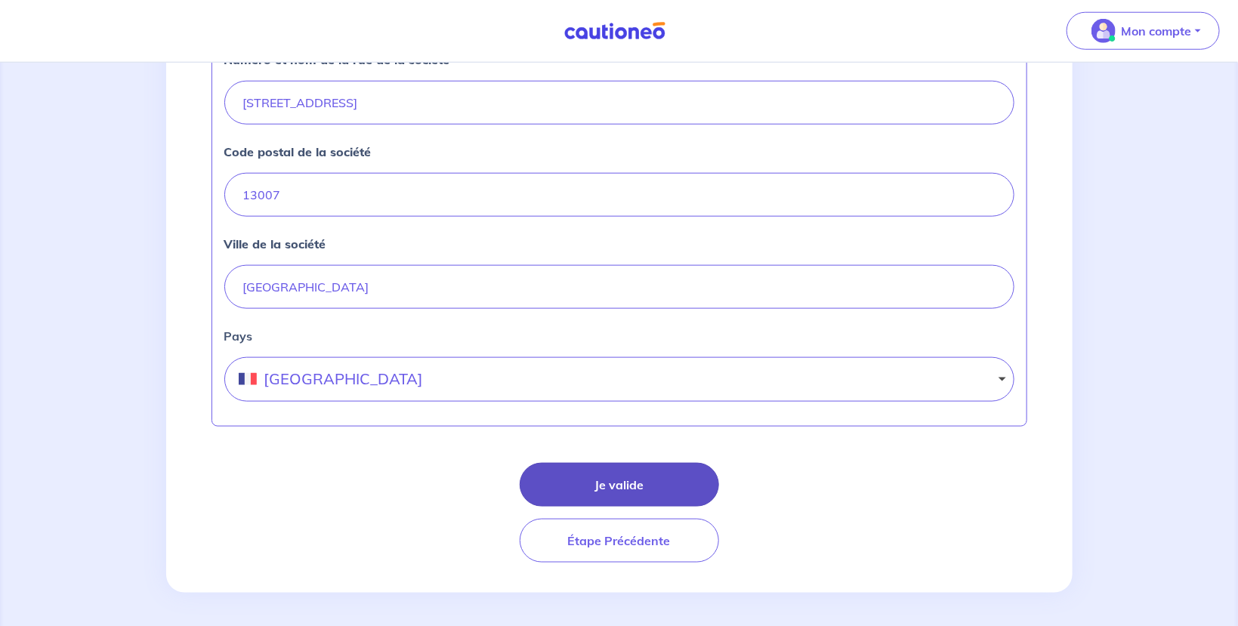
click at [663, 486] on button "Je valide" at bounding box center [619, 485] width 199 height 44
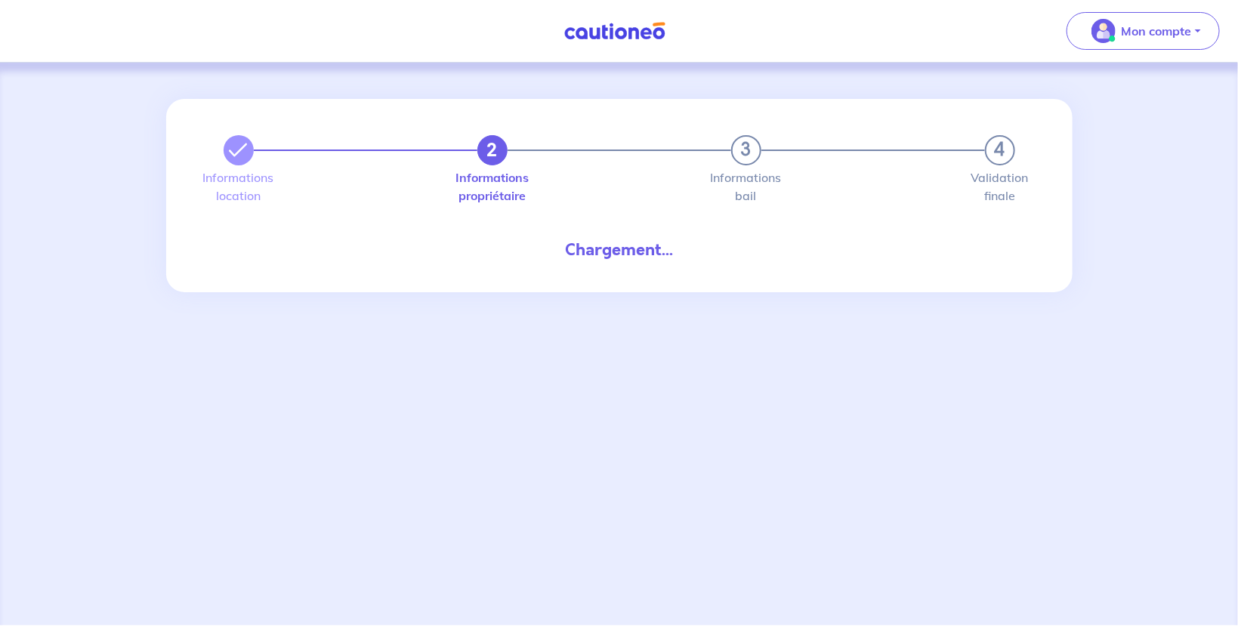
select select "FR"
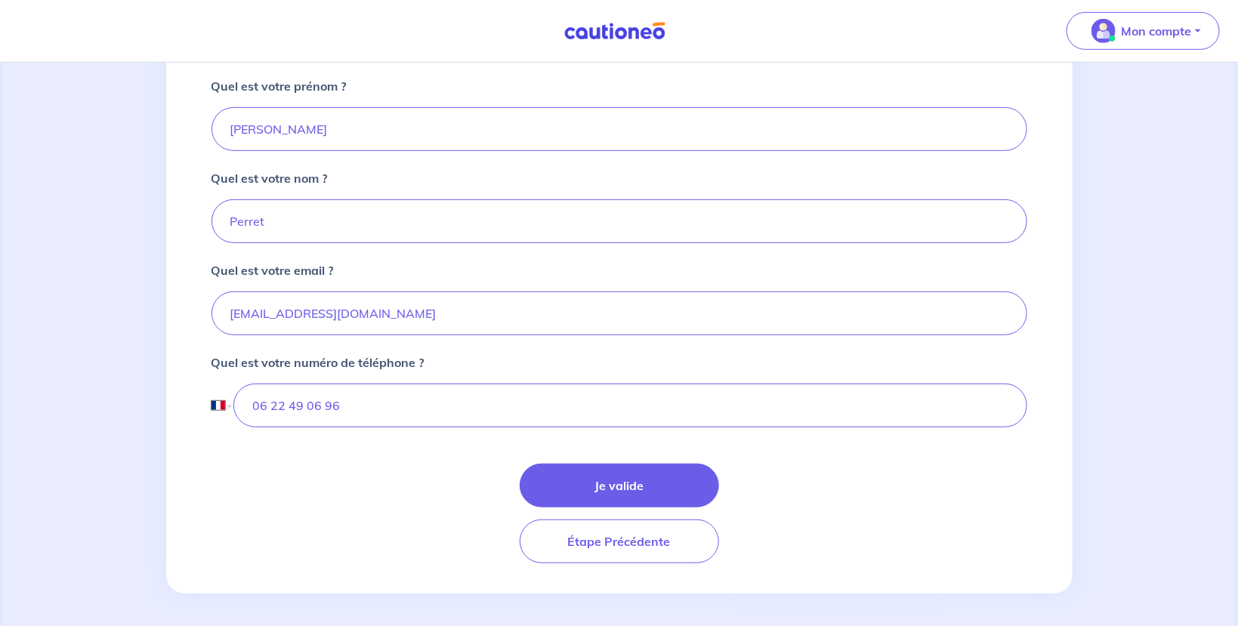
scroll to position [326, 0]
click at [643, 491] on button "Je valide" at bounding box center [619, 484] width 199 height 44
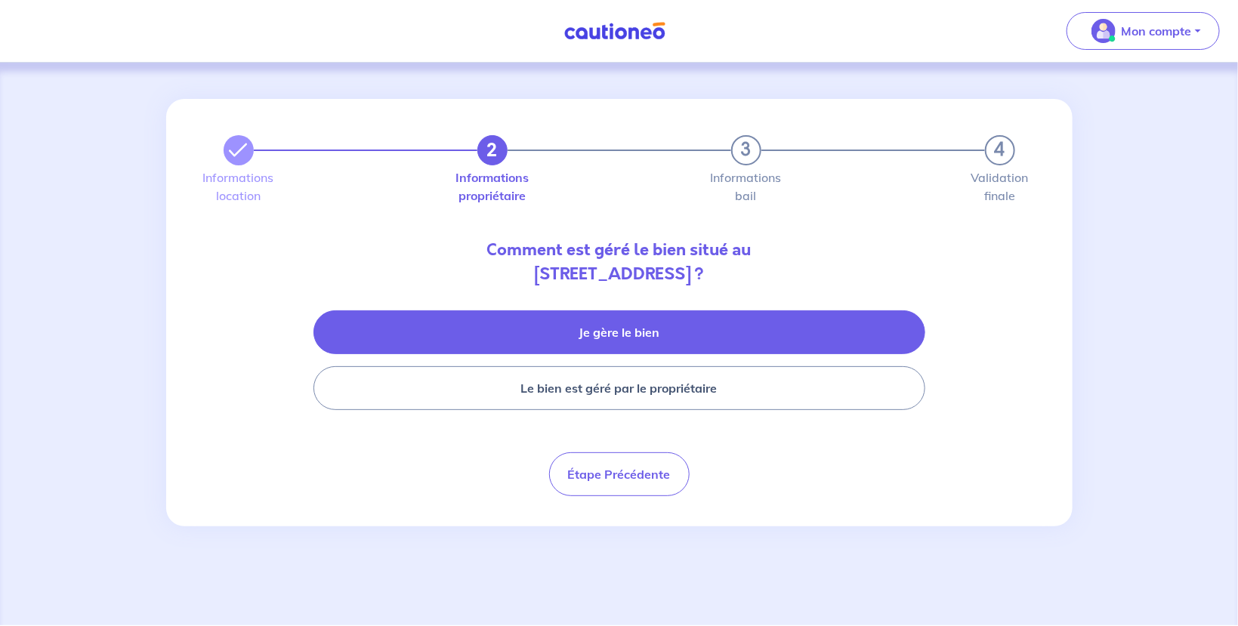
click at [610, 327] on button "Je gère le bien" at bounding box center [619, 332] width 612 height 44
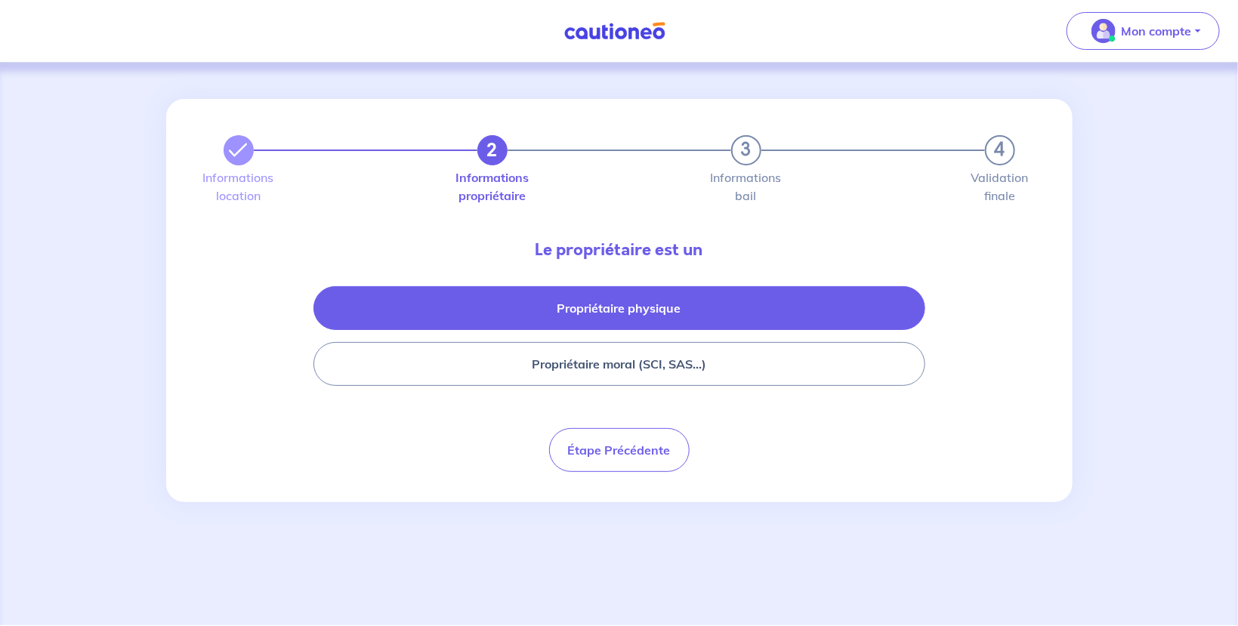
click at [629, 316] on button "Propriétaire physique" at bounding box center [619, 308] width 612 height 44
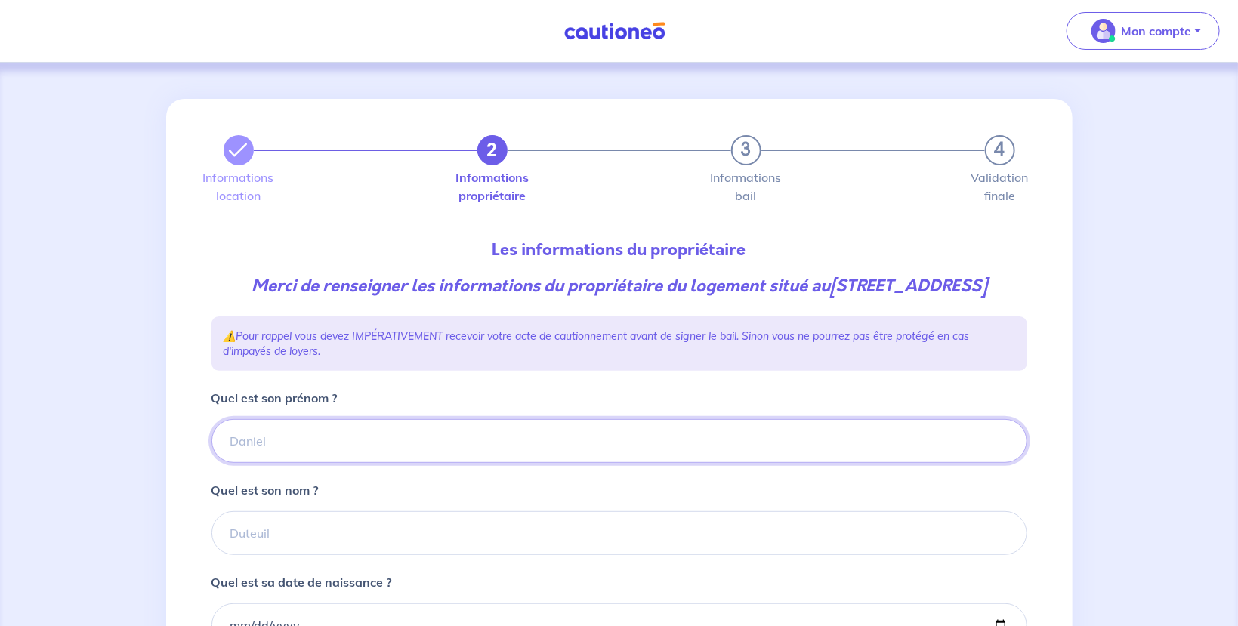
click at [307, 459] on input "Quel est son prénom ?" at bounding box center [619, 441] width 816 height 44
type input "Jeremy"
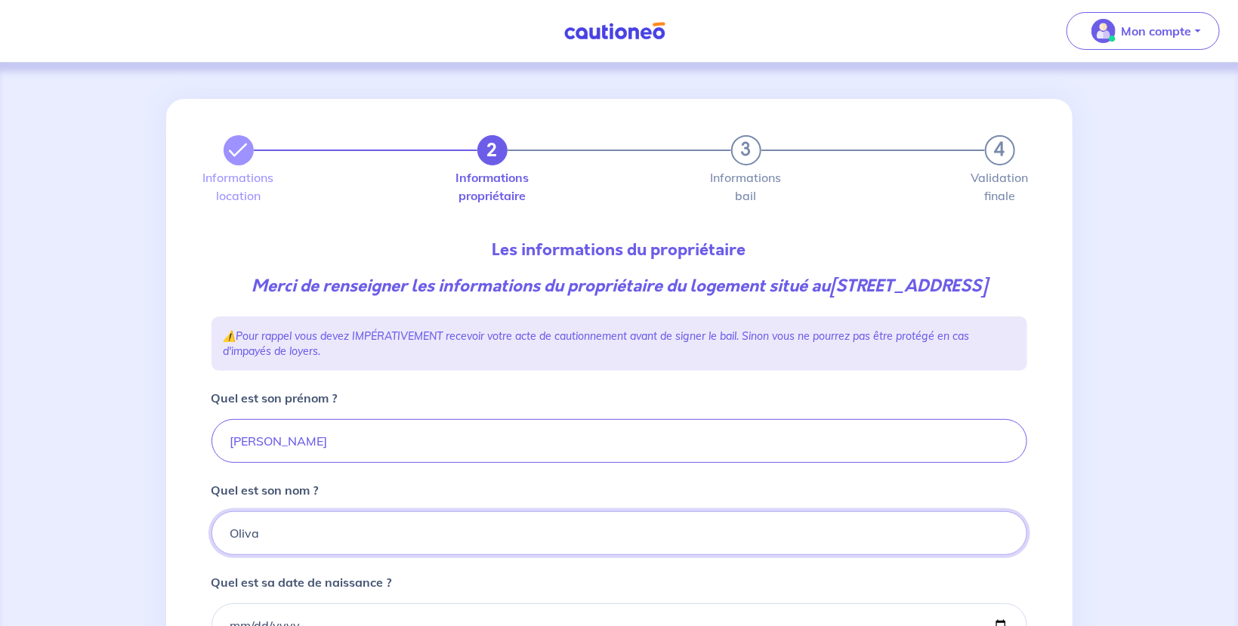
type input "Oliva"
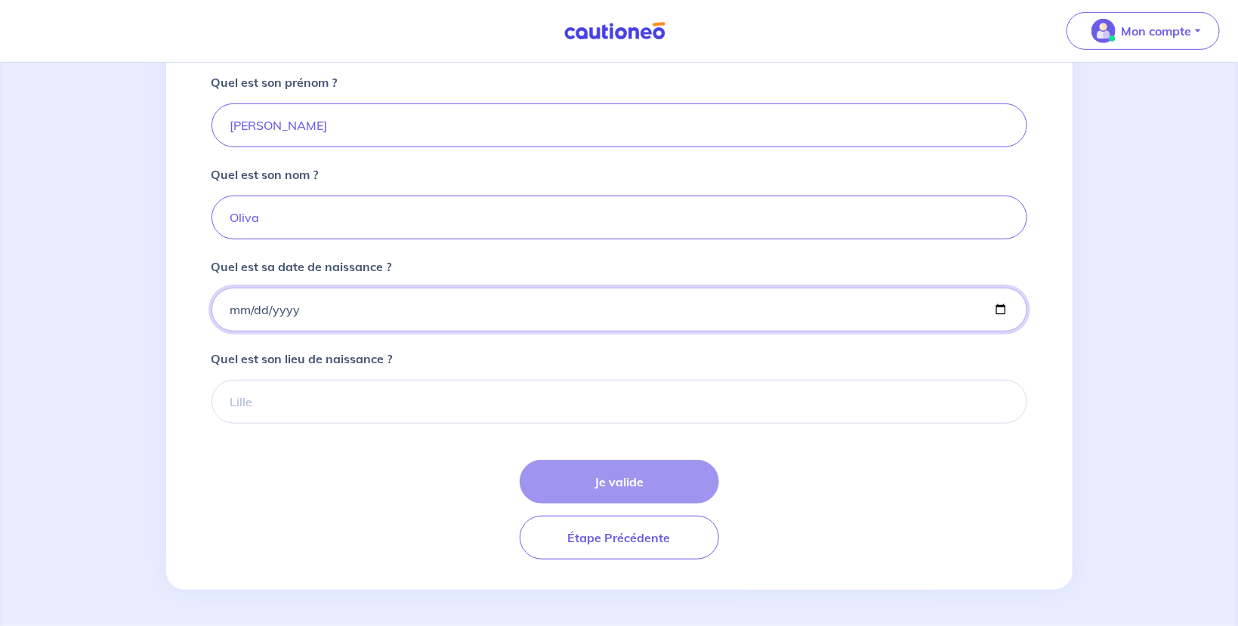
type input "1986-07-20"
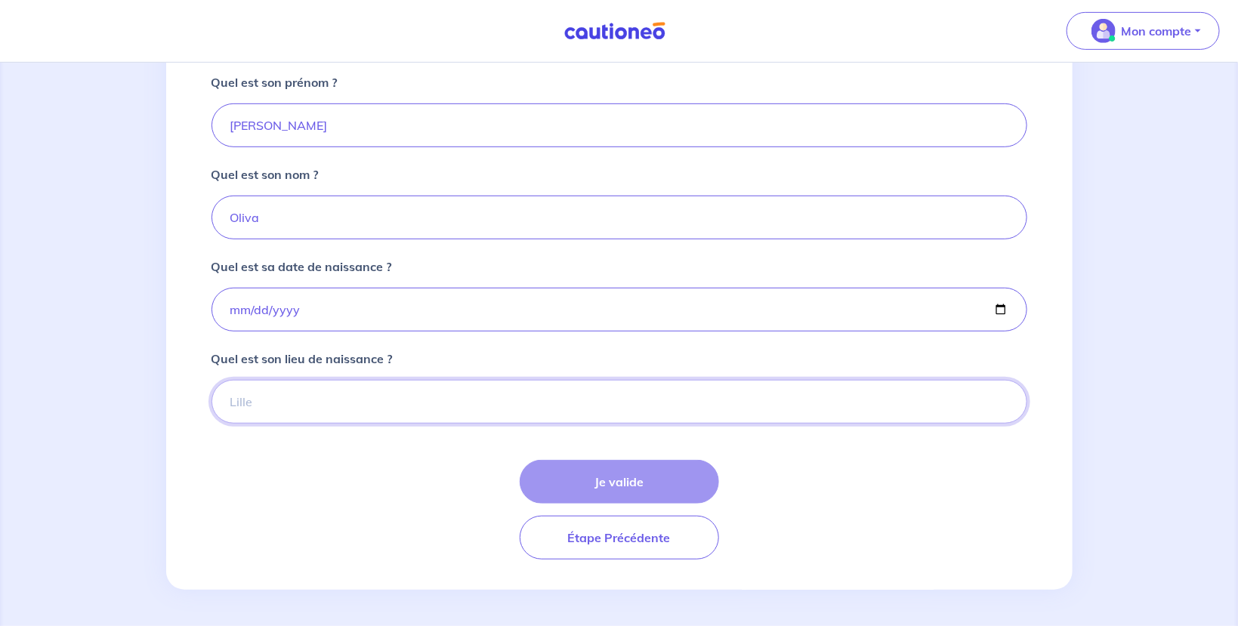
click at [412, 400] on input "Quel est son lieu de naissance ?" at bounding box center [619, 402] width 816 height 44
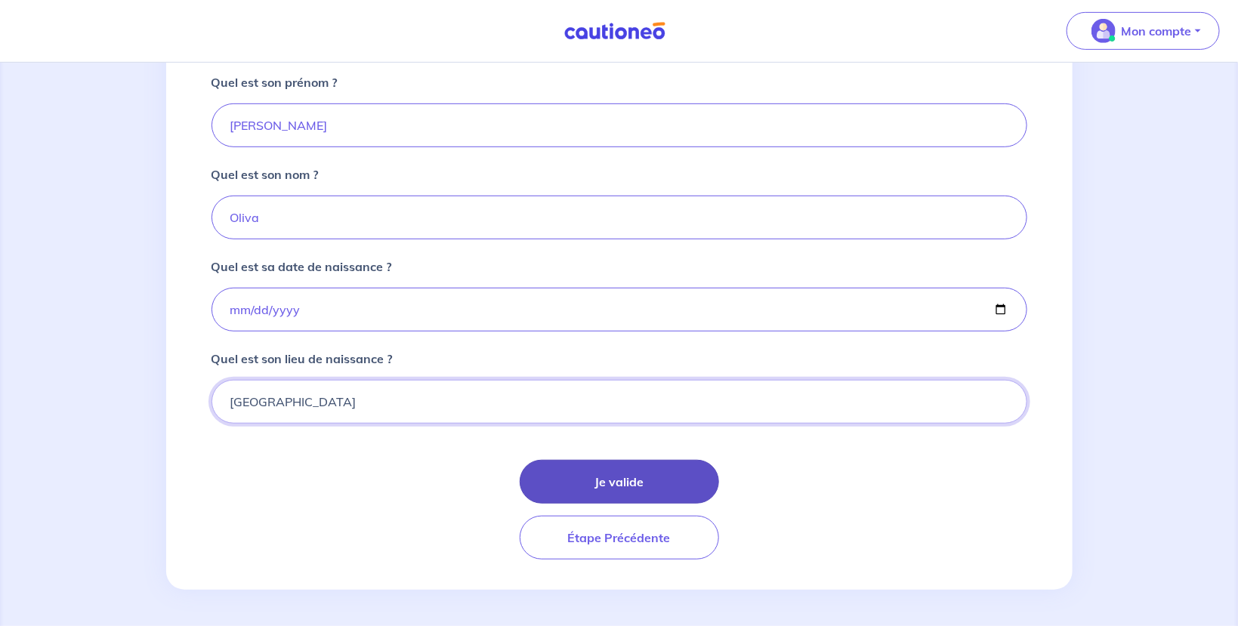
type input "Marseille"
click at [634, 472] on button "Je valide" at bounding box center [619, 482] width 199 height 44
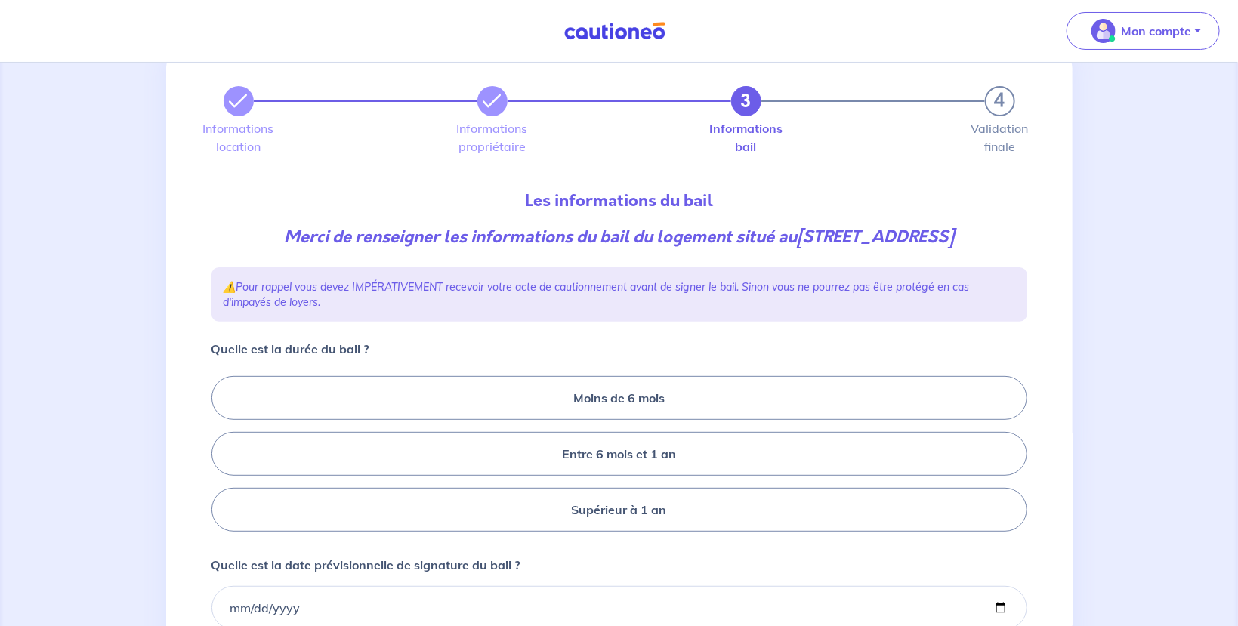
scroll to position [80, 0]
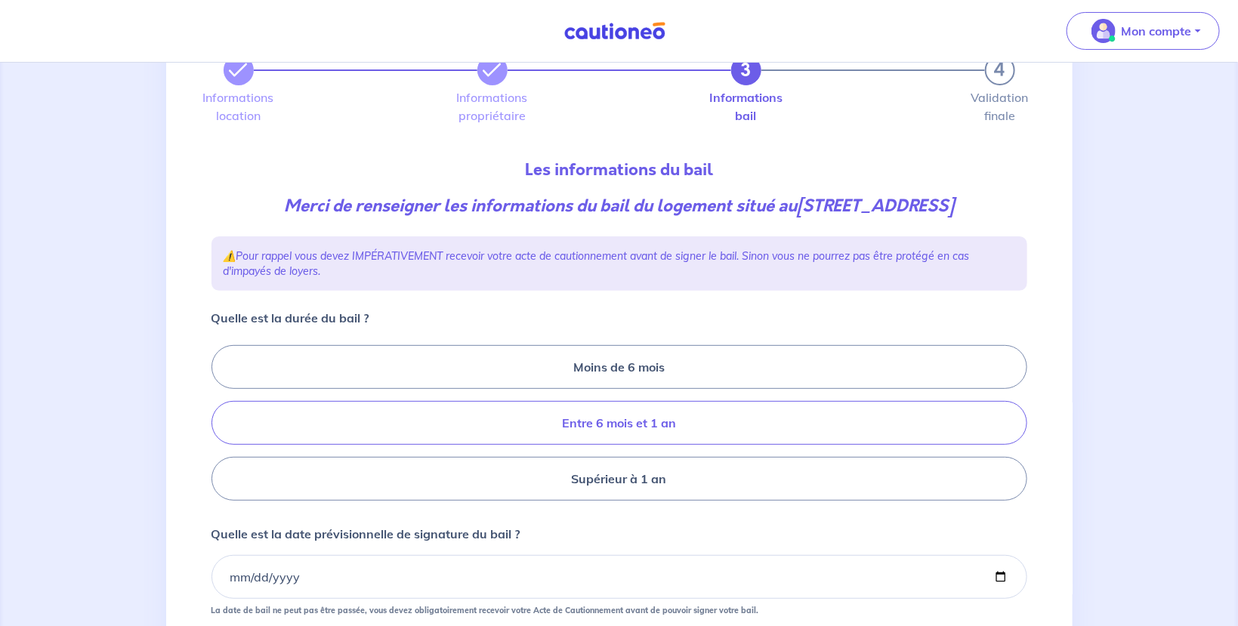
click at [598, 445] on label "Entre 6 mois et 1 an" at bounding box center [619, 423] width 816 height 44
click at [221, 428] on input "Entre 6 mois et 1 an" at bounding box center [216, 423] width 10 height 10
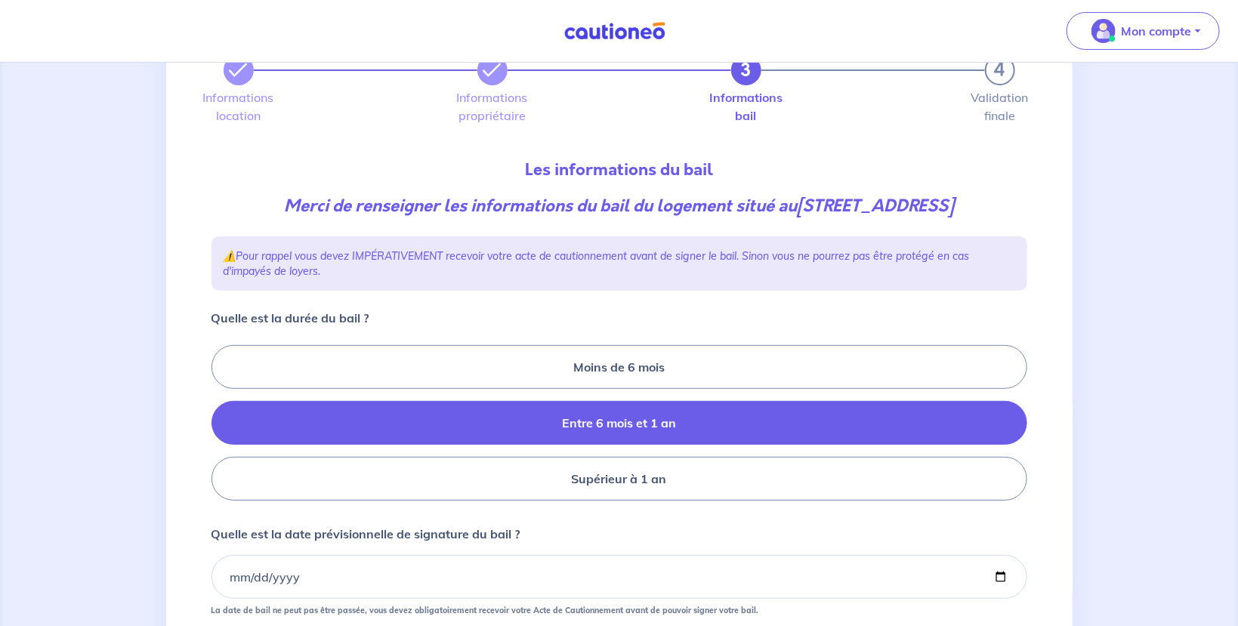
radio input "true"
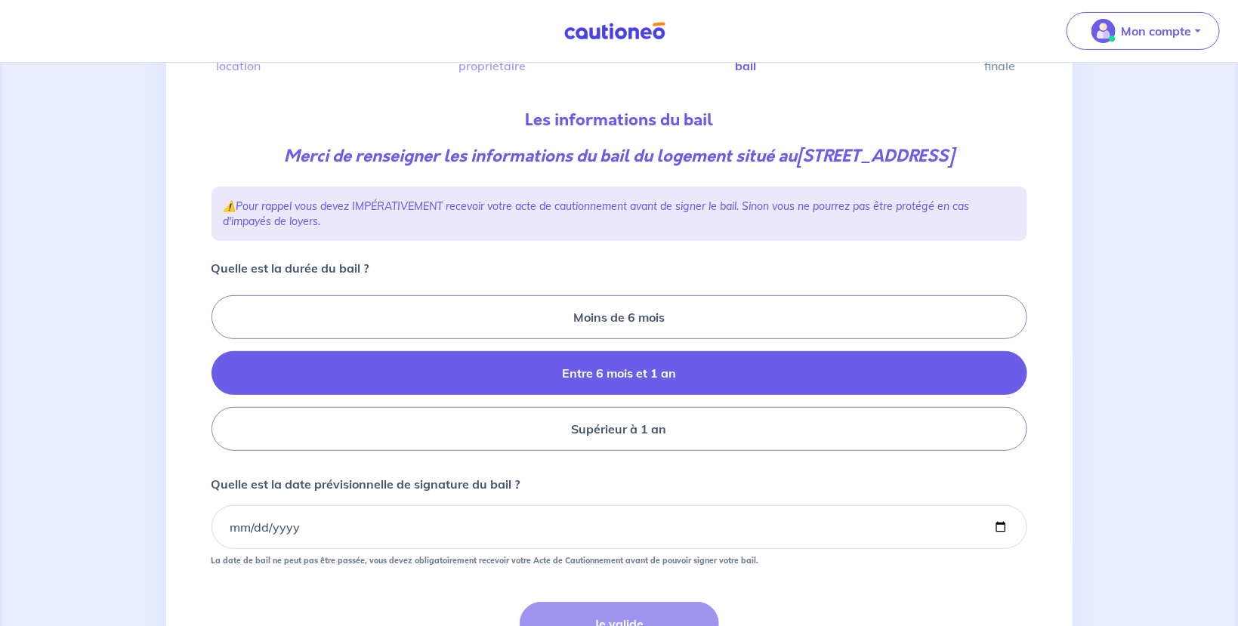
scroll to position [160, 0]
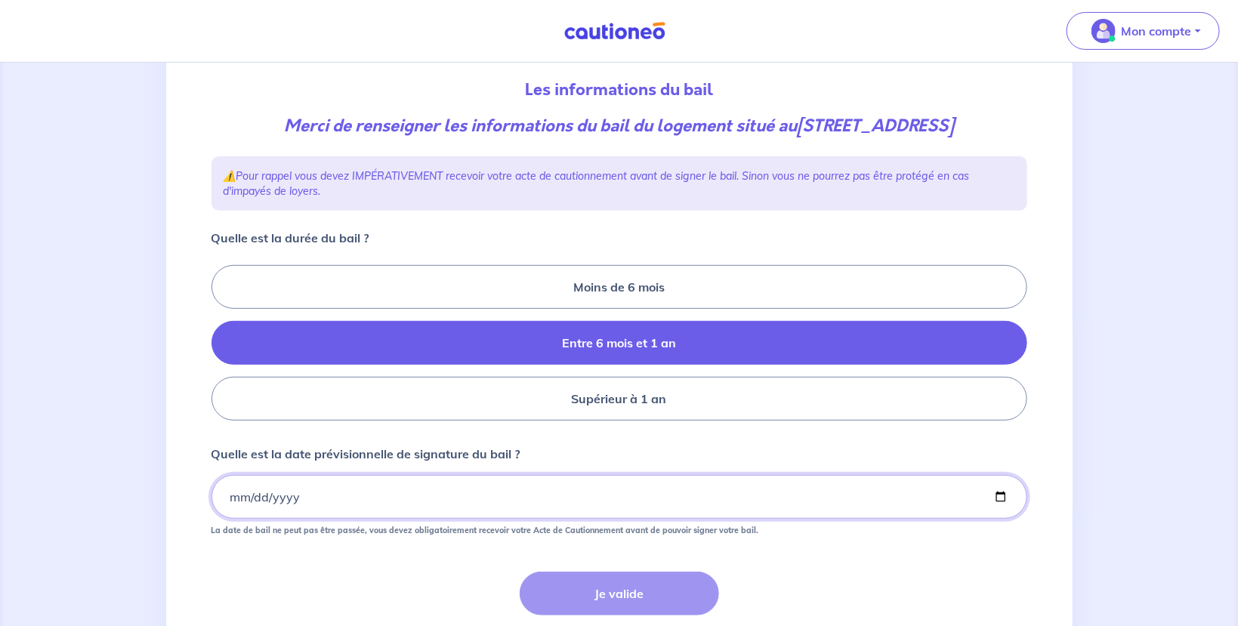
click at [233, 514] on input "Quelle est la date prévisionnelle de signature du bail ?" at bounding box center [619, 497] width 816 height 44
type input "2025-08-14"
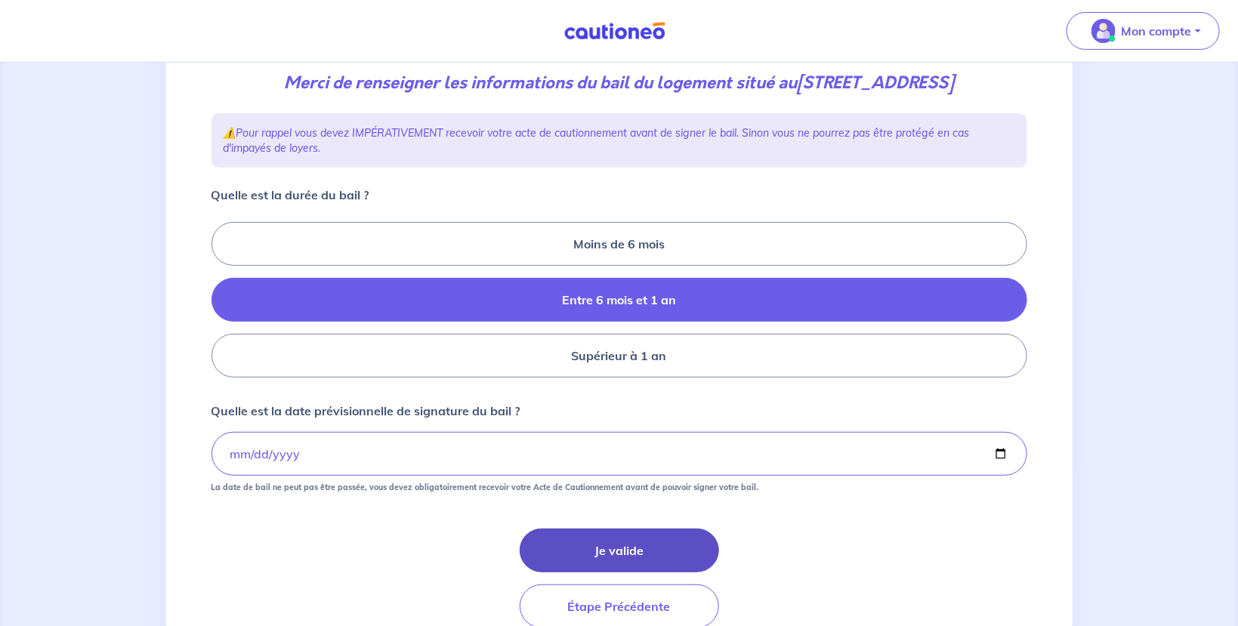
scroll to position [294, 0]
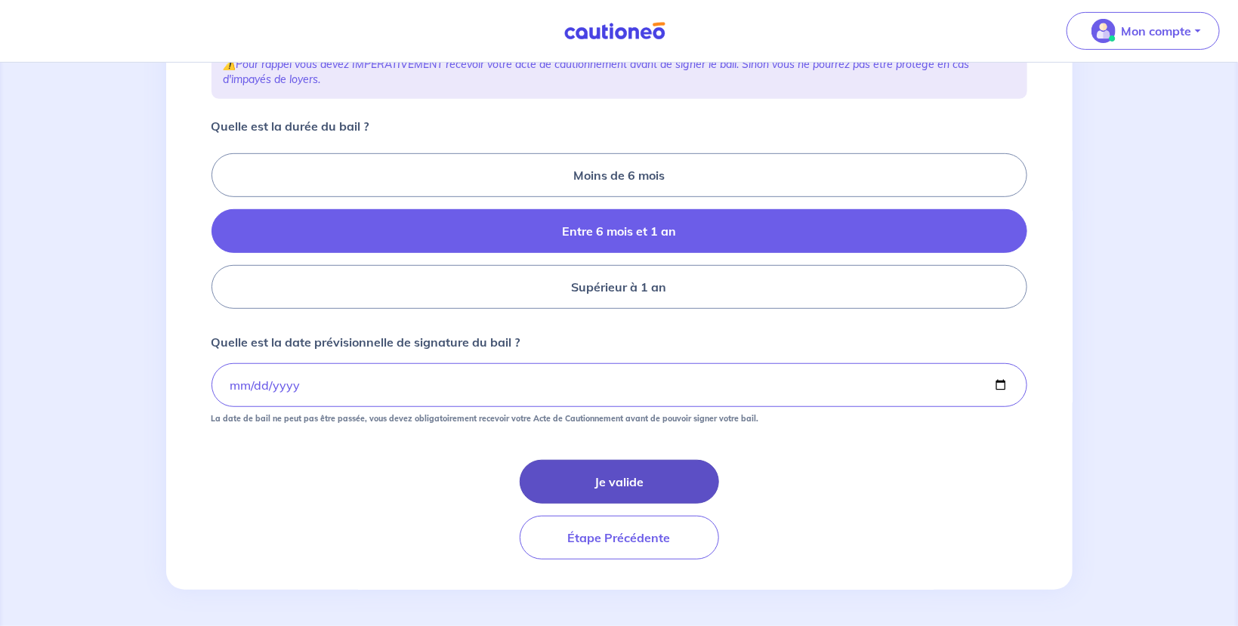
click at [614, 494] on button "Je valide" at bounding box center [619, 482] width 199 height 44
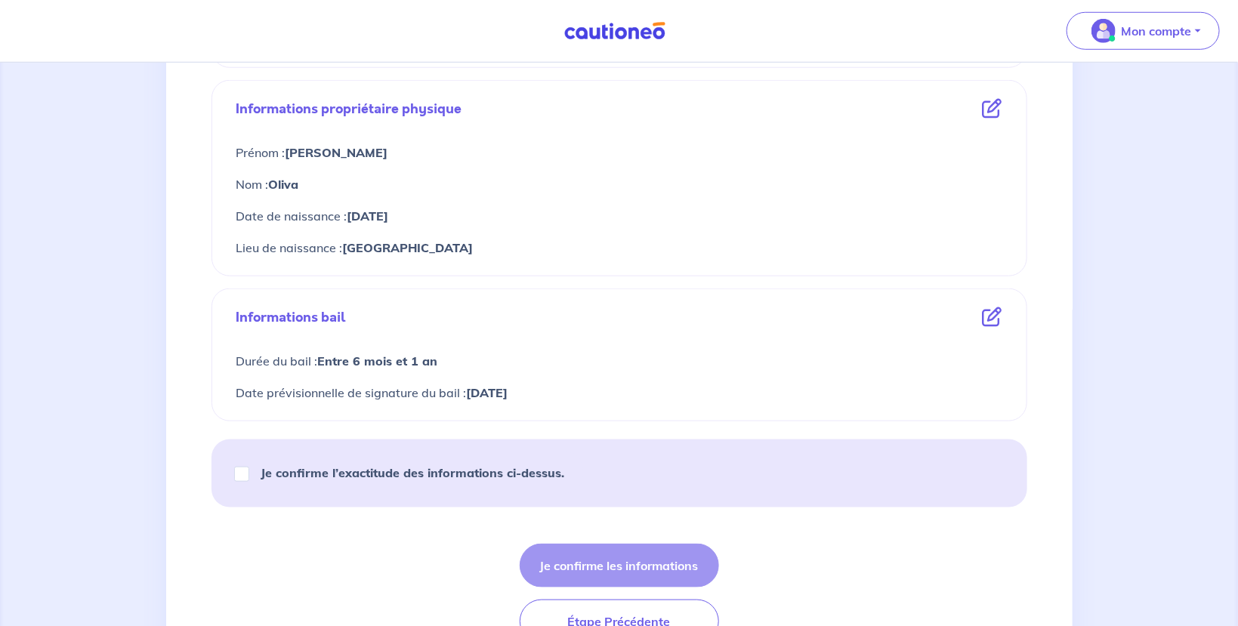
scroll to position [560, 0]
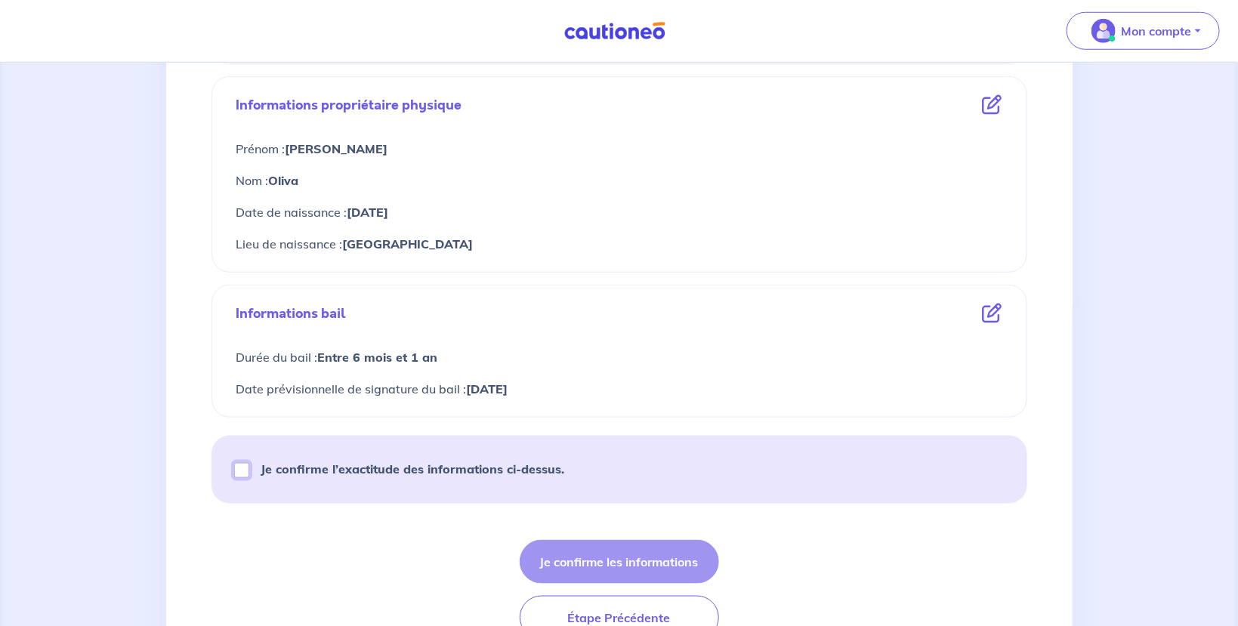
click at [247, 471] on input "Je confirme l’exactitude des informations ci-dessus." at bounding box center [241, 470] width 15 height 15
checkbox input "true"
click at [610, 561] on button "Je confirme les informations" at bounding box center [619, 562] width 199 height 44
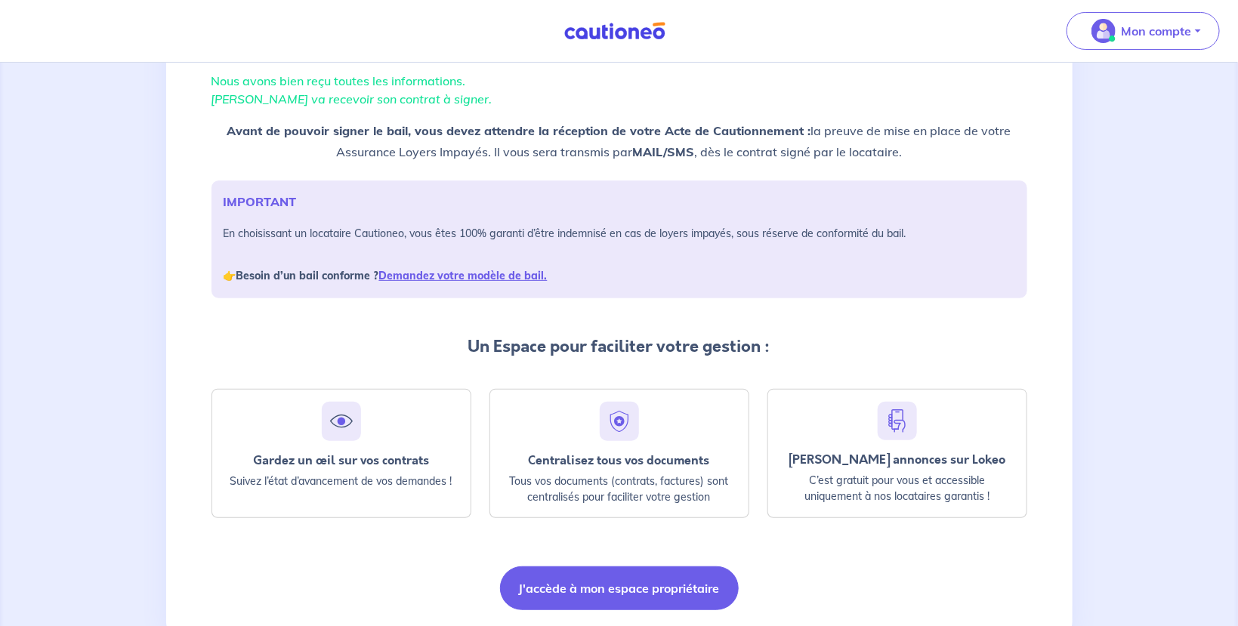
scroll to position [159, 0]
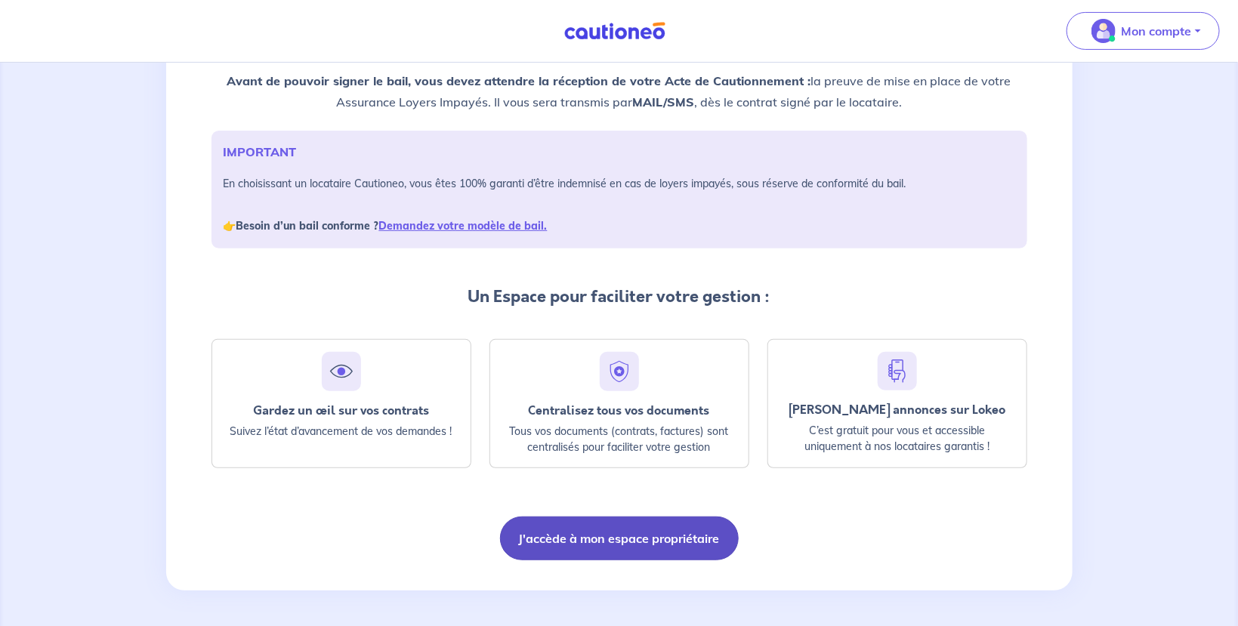
click at [607, 546] on button "J'accède à mon espace propriétaire" at bounding box center [619, 539] width 239 height 44
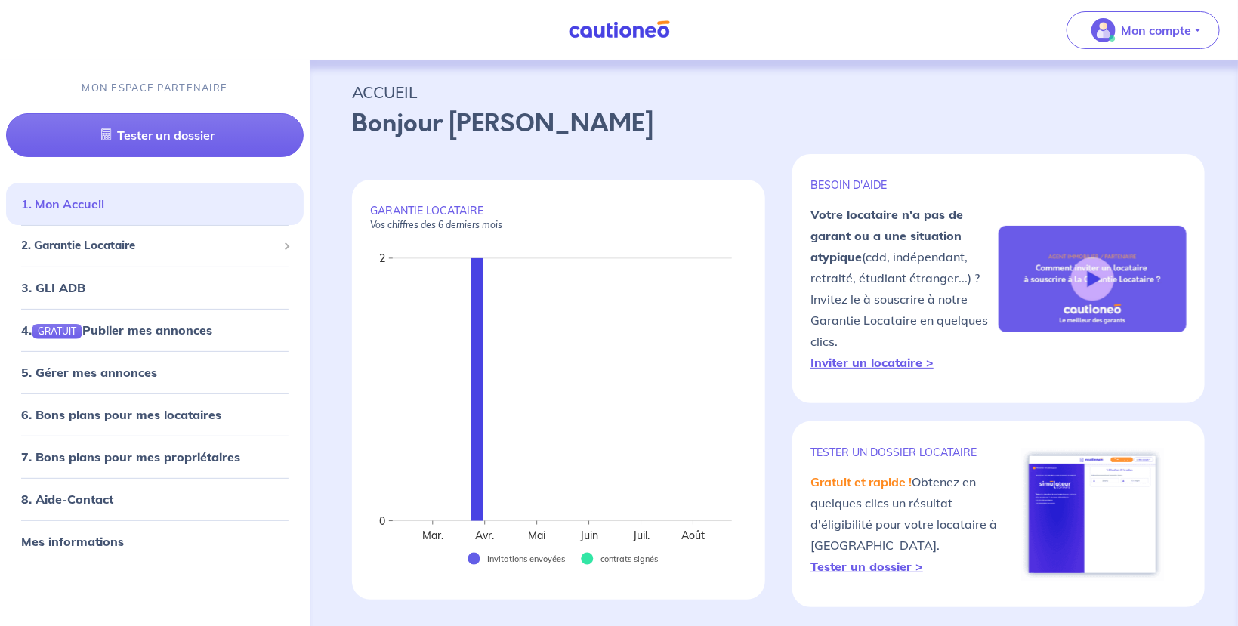
click at [83, 208] on link "1. Mon Accueil" at bounding box center [62, 203] width 83 height 15
